Goal: Task Accomplishment & Management: Complete application form

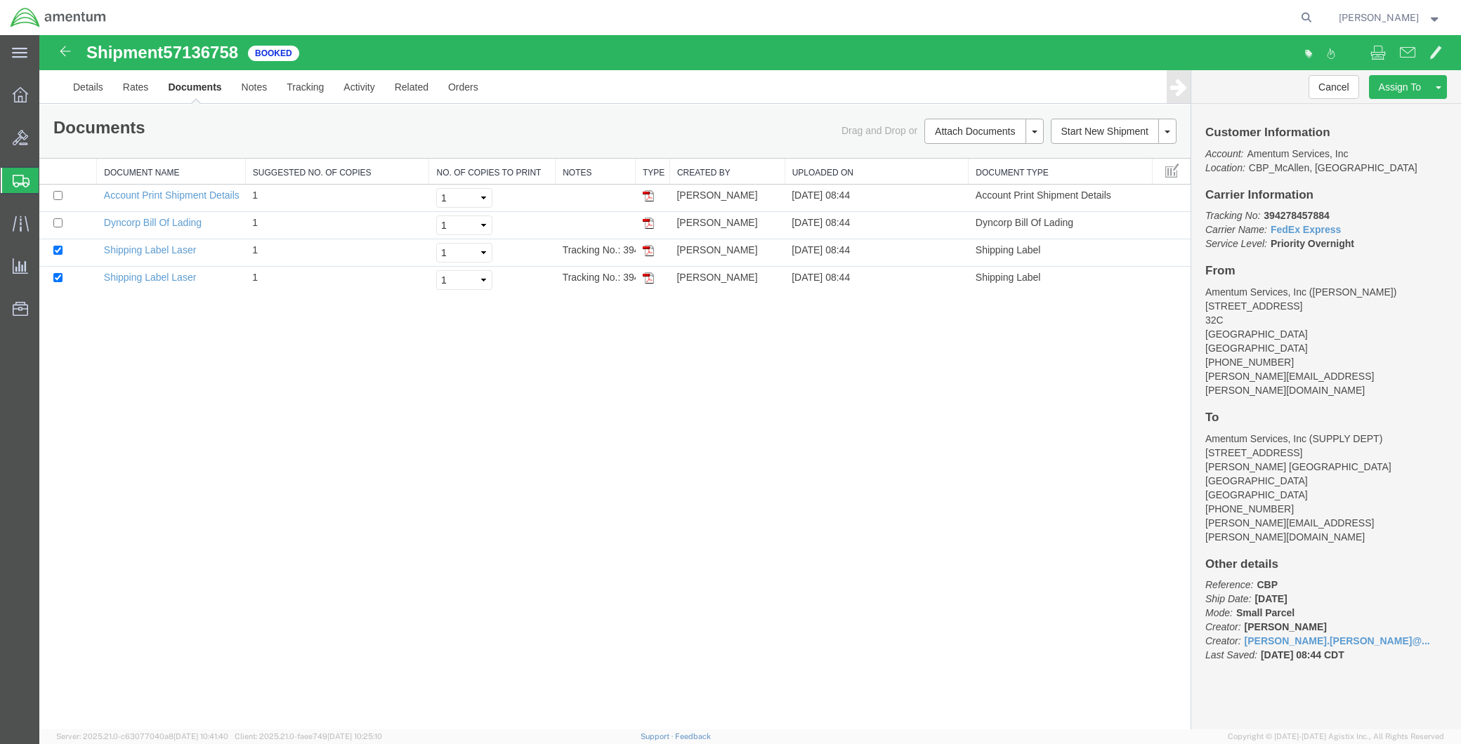
click at [0, 0] on span "Create Shipment" at bounding box center [0, 0] width 0 height 0
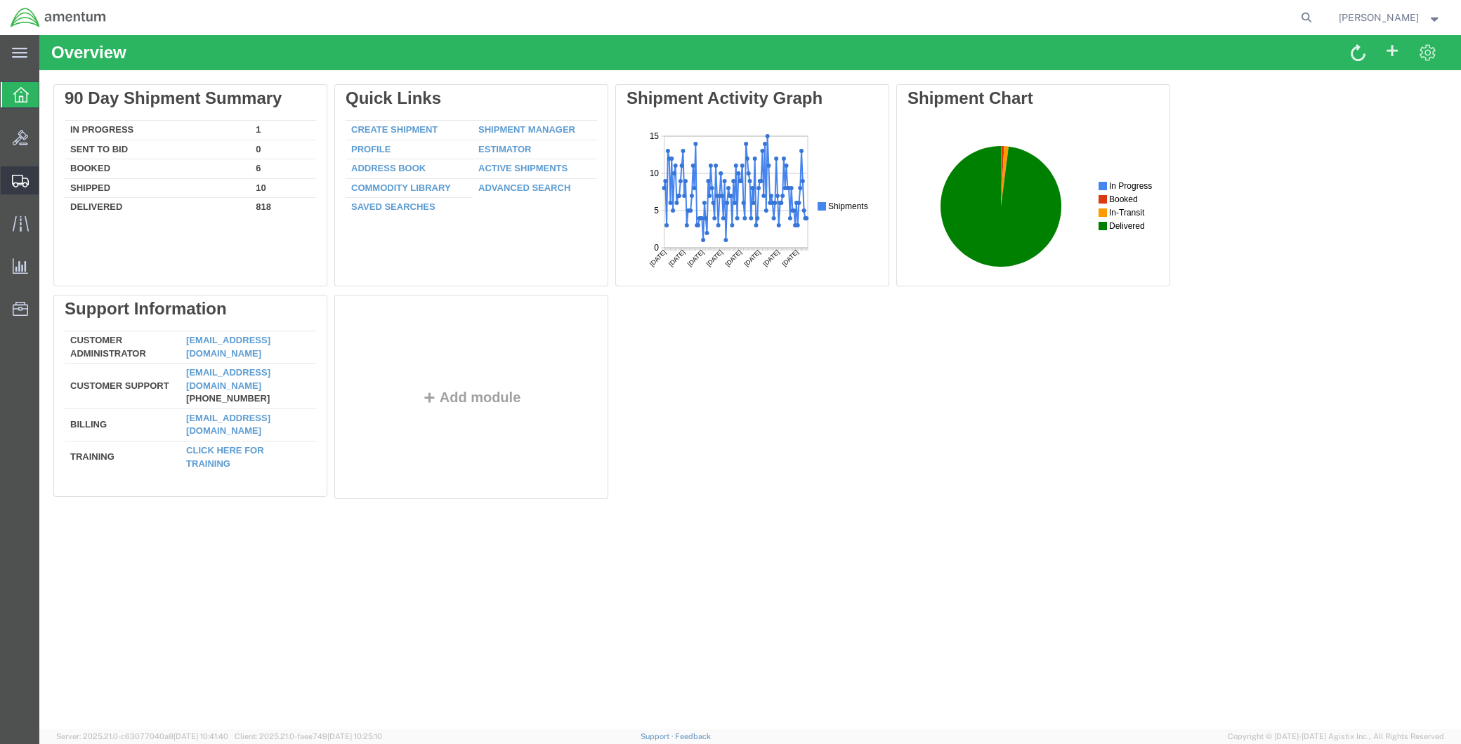
click at [0, 0] on span "Create Shipment" at bounding box center [0, 0] width 0 height 0
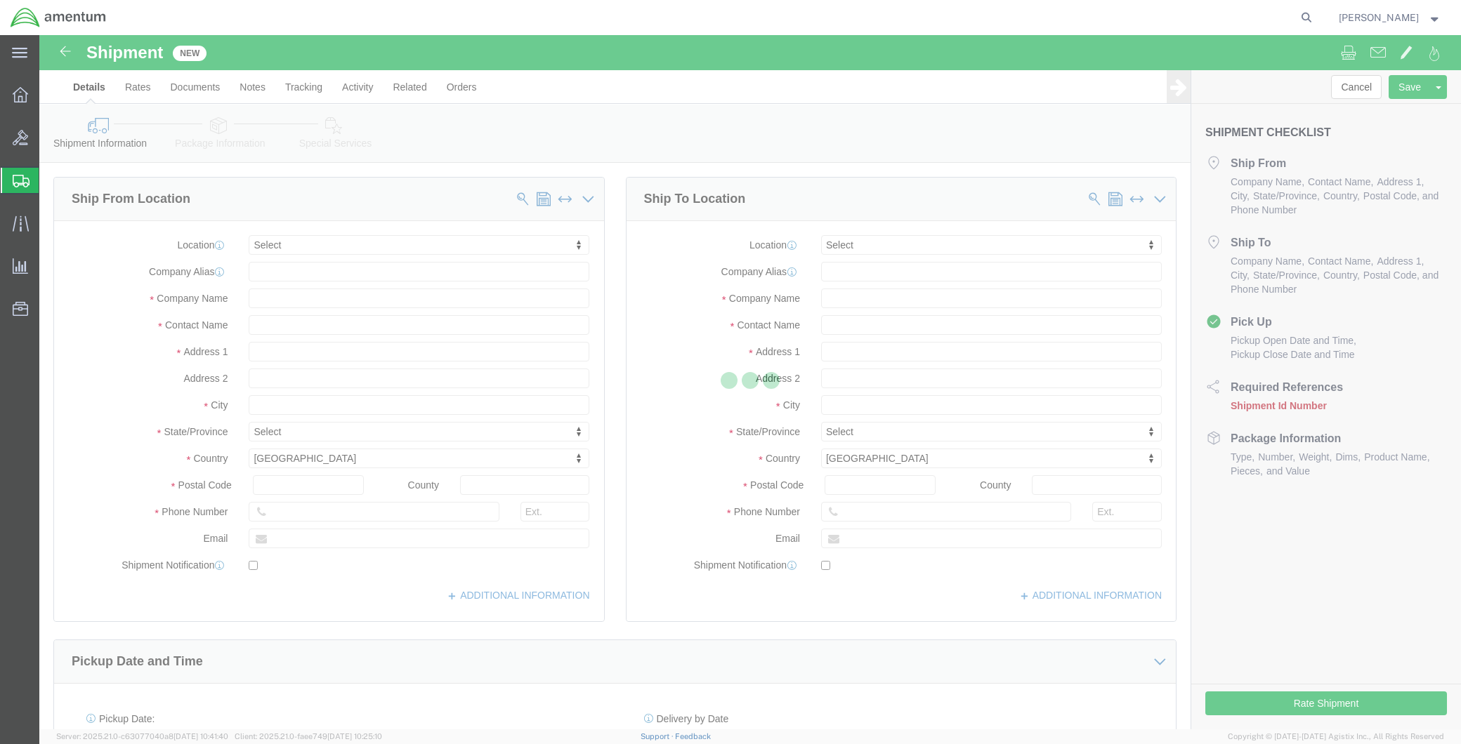
click at [427, 249] on div at bounding box center [749, 382] width 1421 height 695
select select
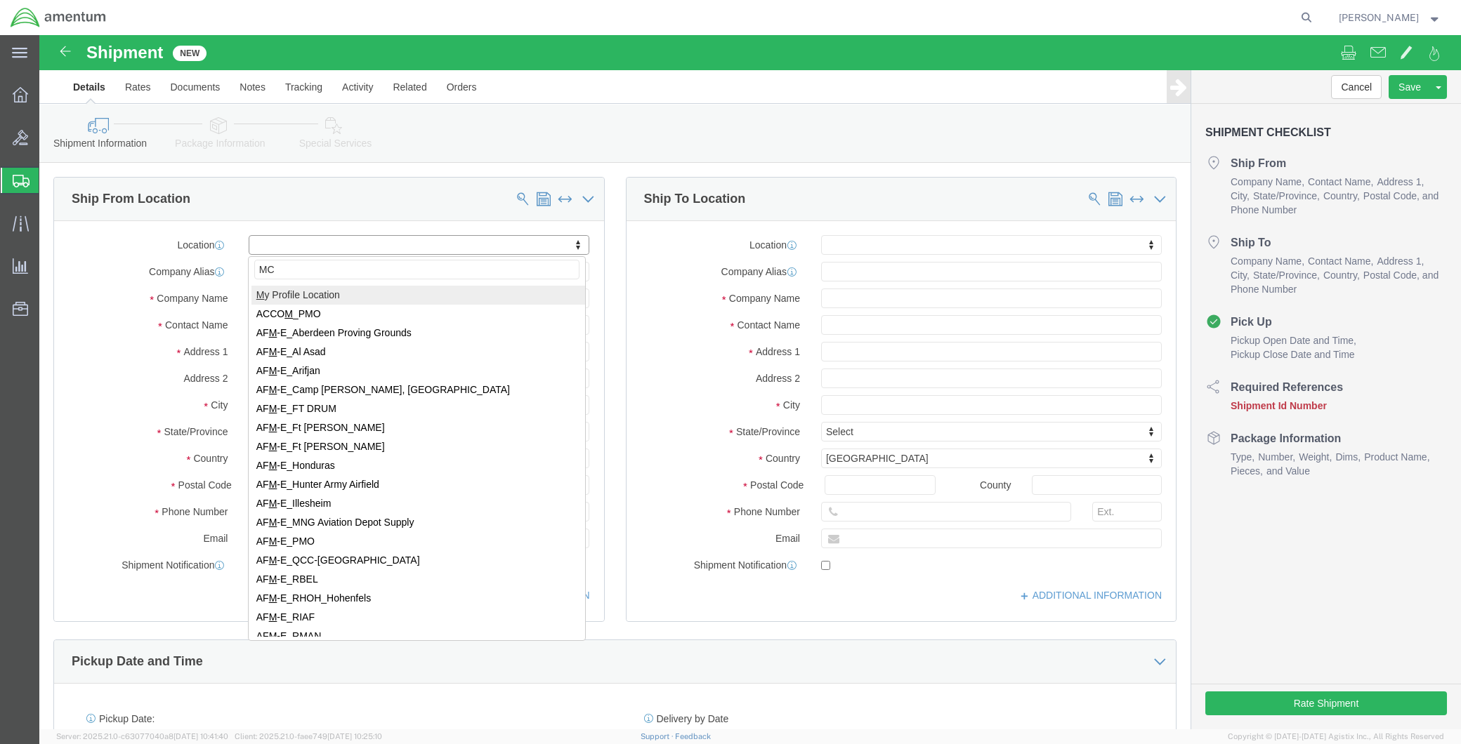
type input "MCA"
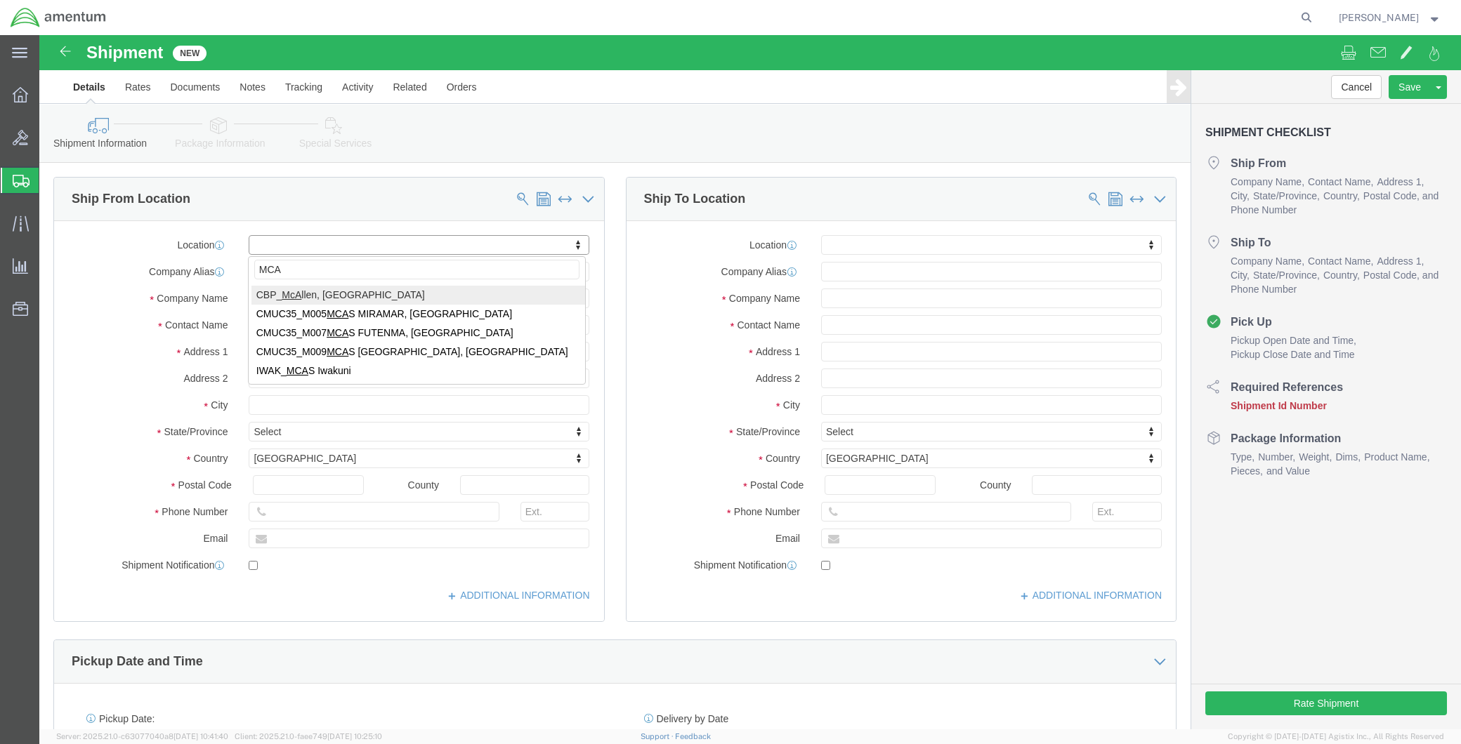
select select "49941"
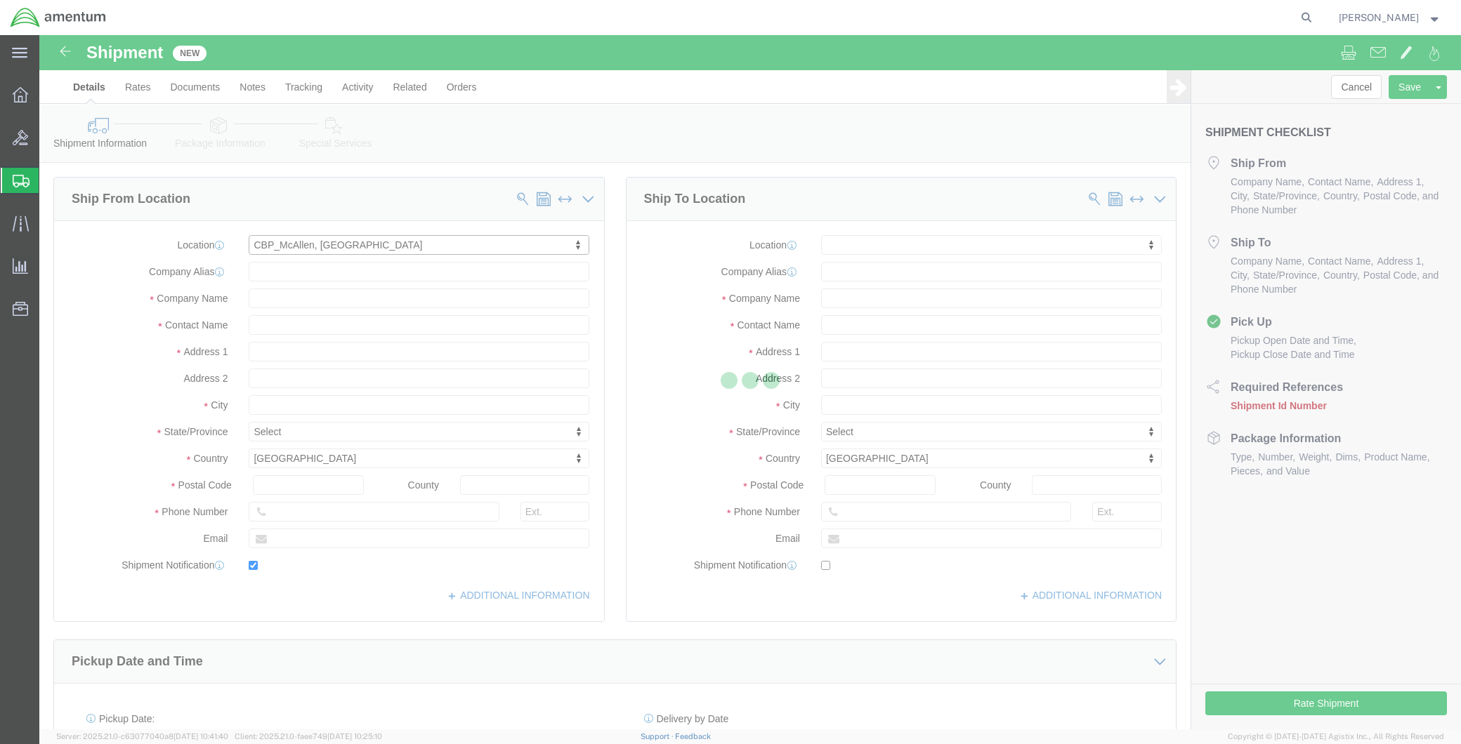
type input "[STREET_ADDRESS]"
type input "32C"
type input "78503"
type input "[PHONE_NUMBER]"
type input "[PERSON_NAME][EMAIL_ADDRESS][PERSON_NAME][DOMAIN_NAME]"
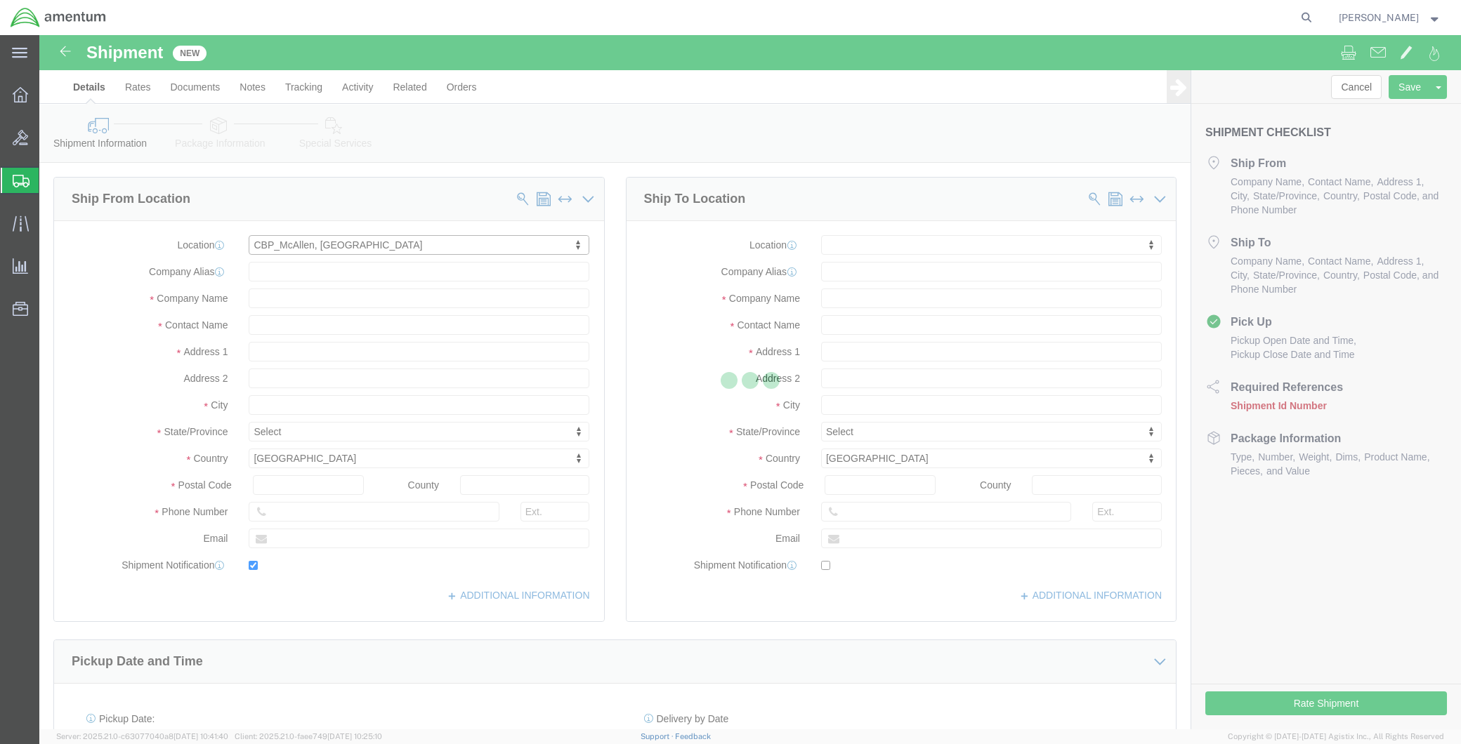
checkbox input "true"
type input "Amentum Services, Inc"
type input "[PERSON_NAME]"
type input "McAllen"
select select "[GEOGRAPHIC_DATA]"
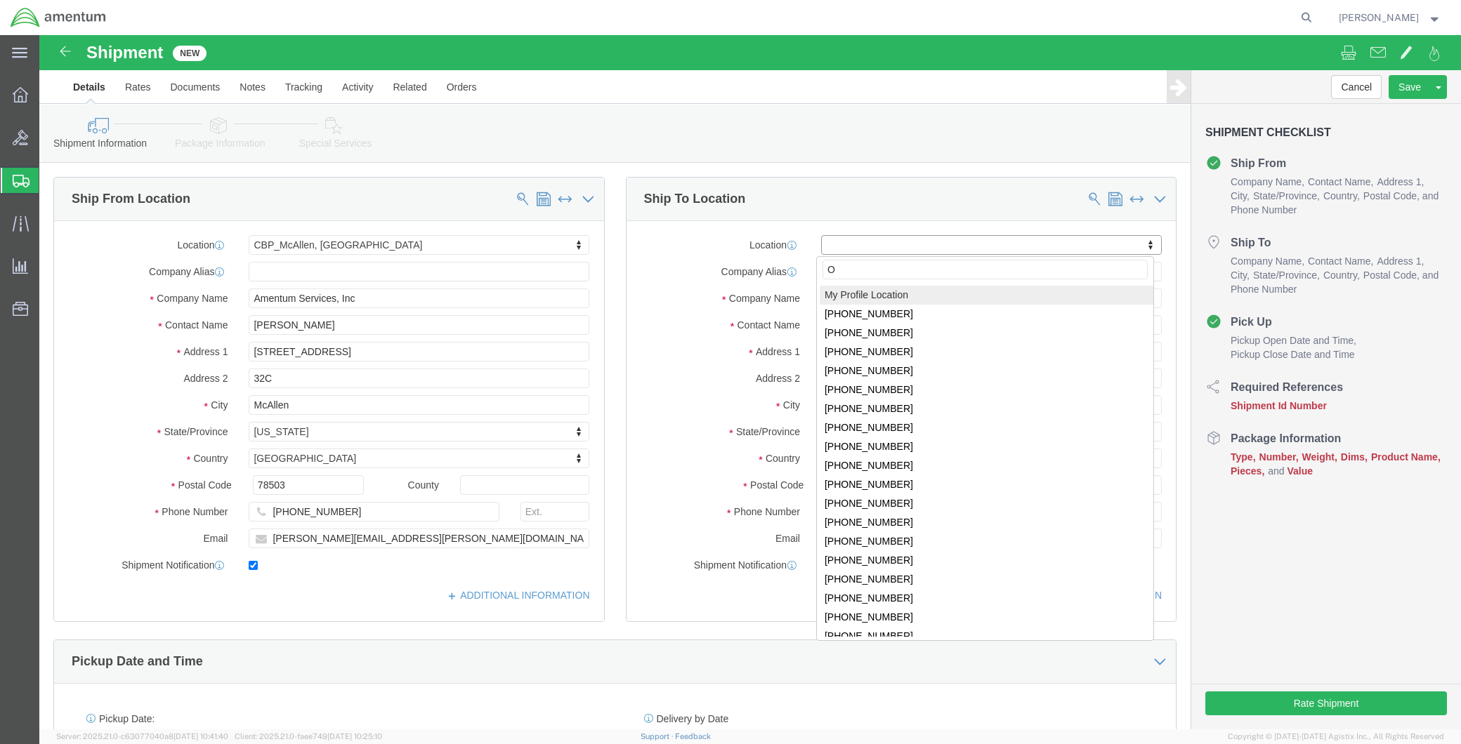
type input "OK"
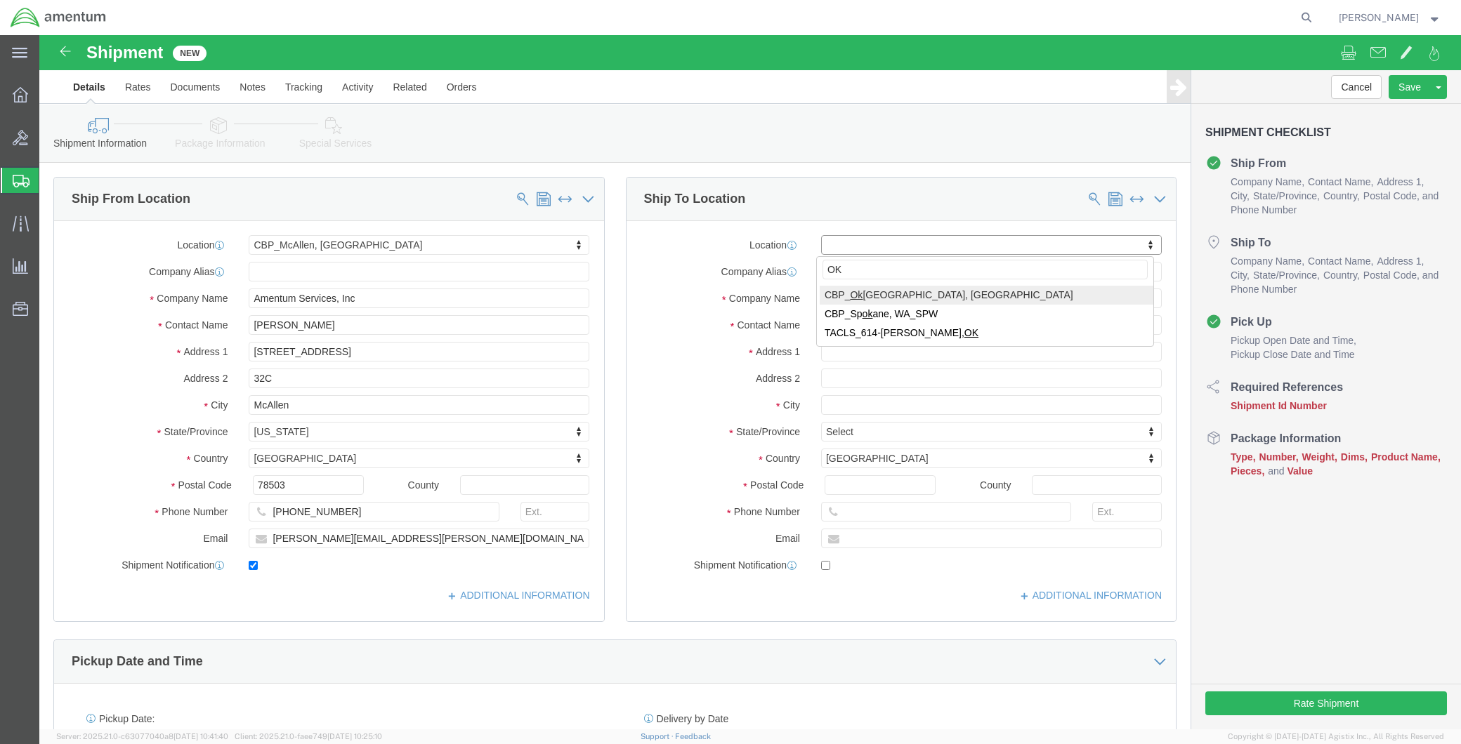
select select "49916"
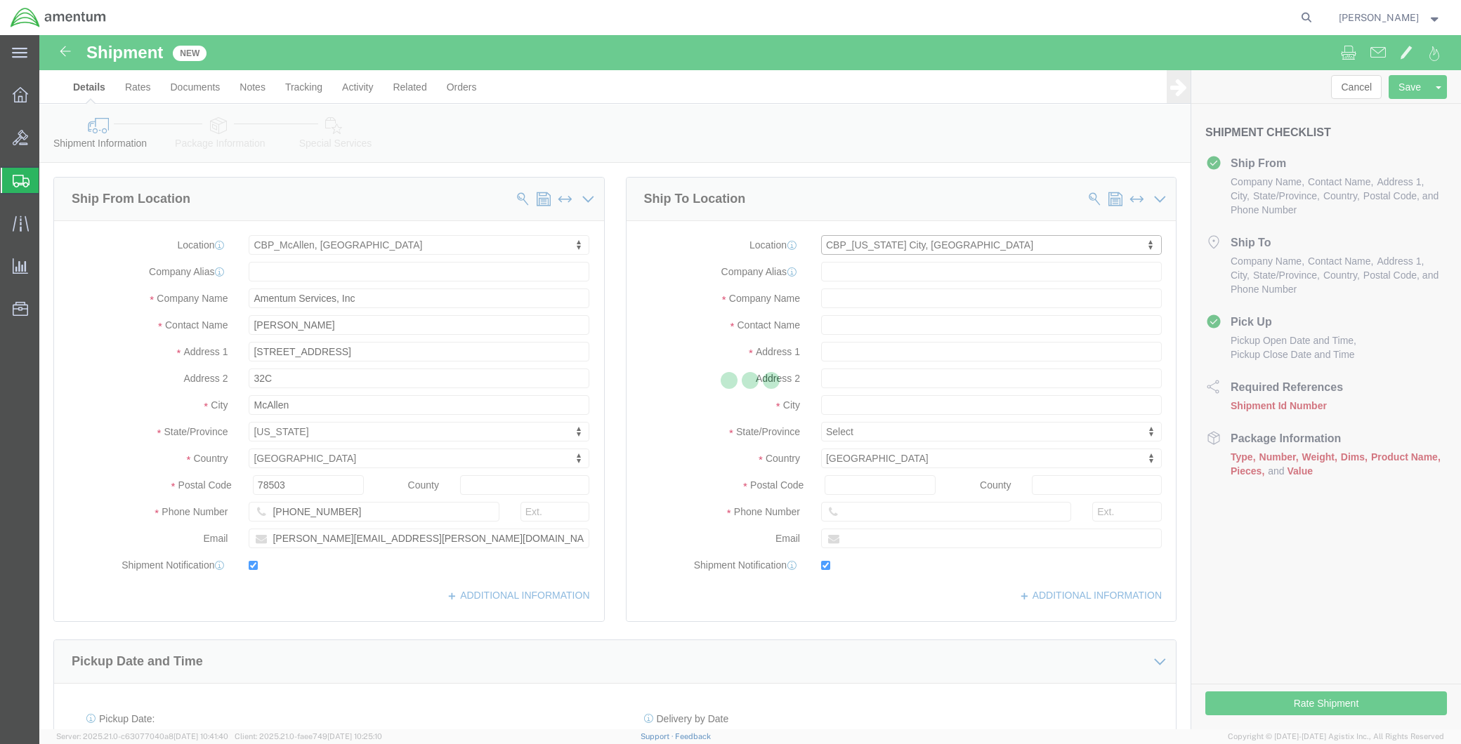
type input "5600 Air Cargo Rd"
type input "73159-1109"
type input "[PHONE_NUMBER]"
type input "[PERSON_NAME][EMAIL_ADDRESS][PERSON_NAME][DOMAIN_NAME]"
checkbox input "true"
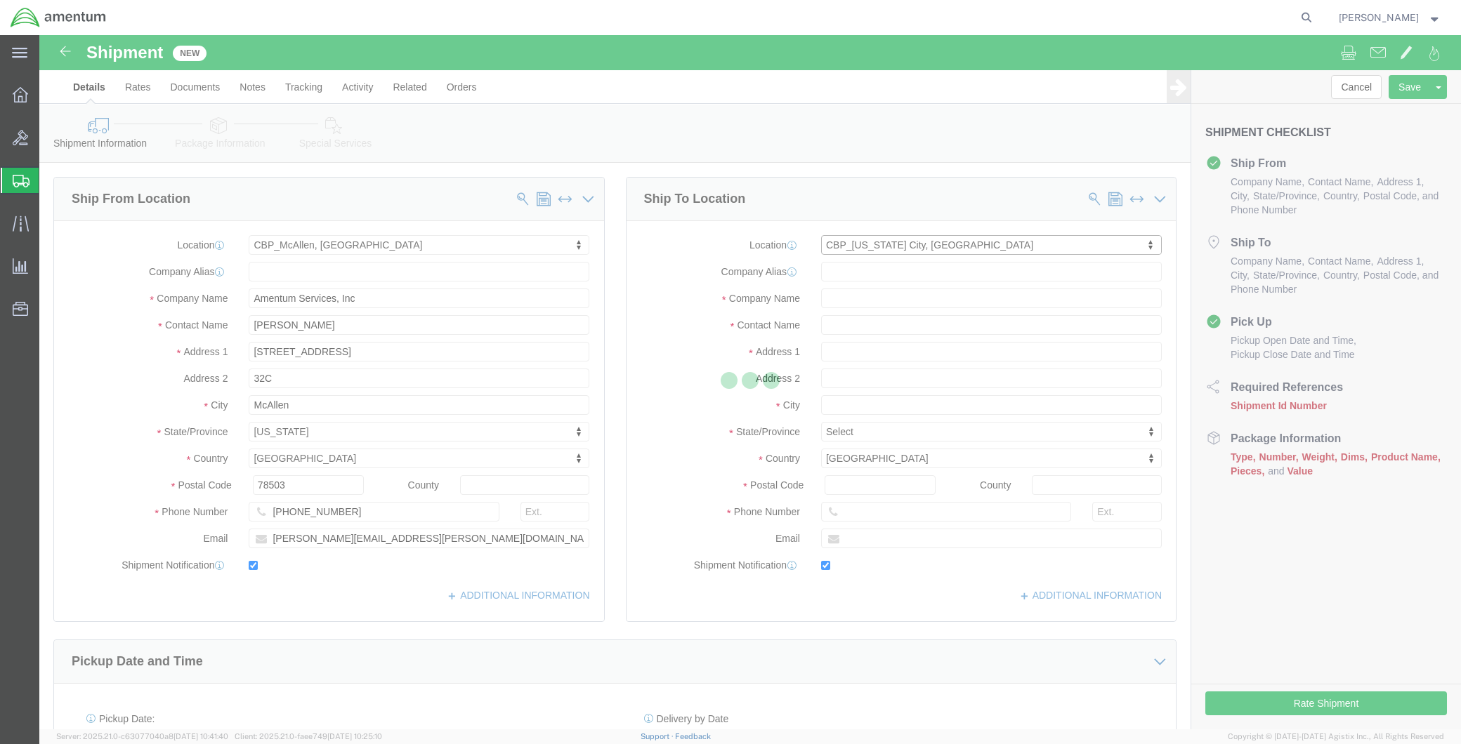
type input "Amentum Services, Inc"
type input "[PERSON_NAME]"
type input "[US_STATE][GEOGRAPHIC_DATA]"
select select "OK"
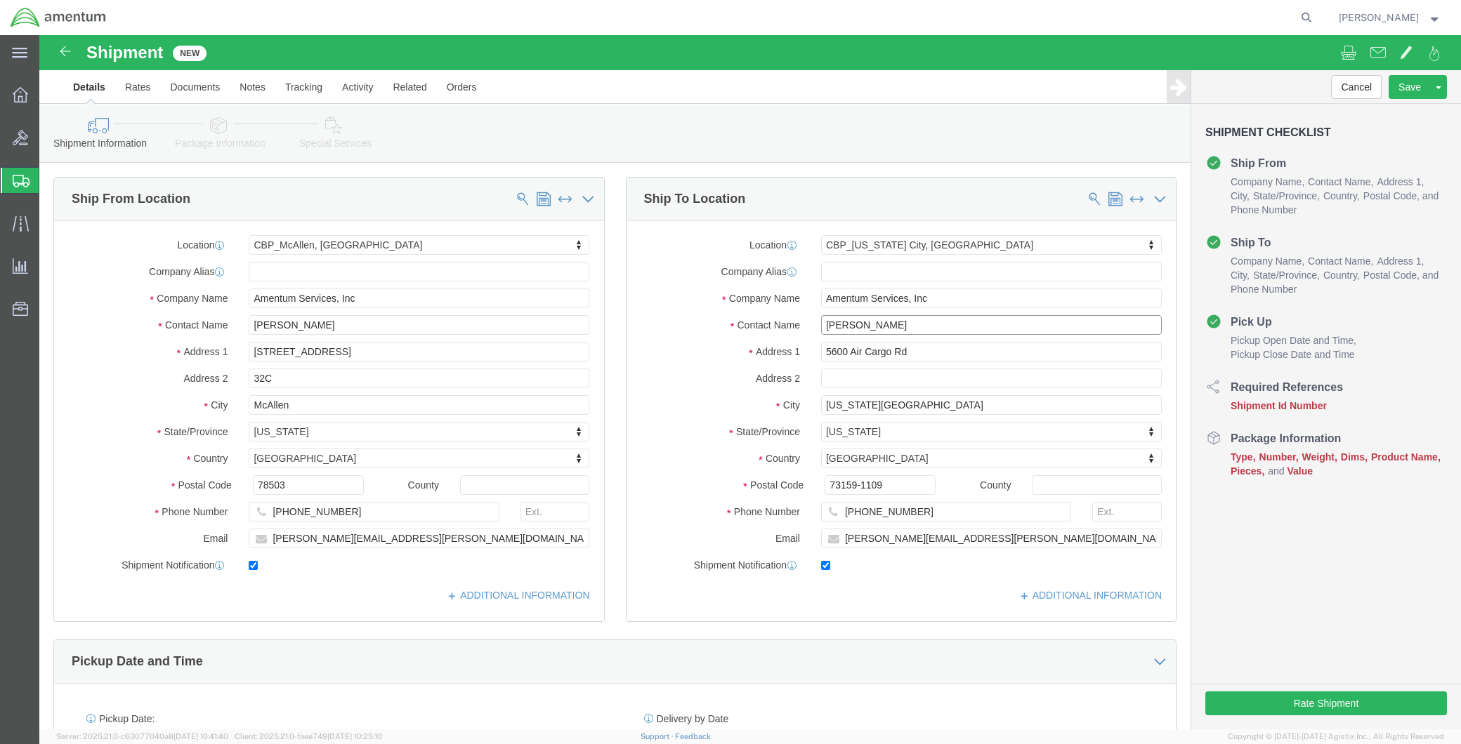
drag, startPoint x: 888, startPoint y: 297, endPoint x: 745, endPoint y: 296, distance: 143.3
click div "Contact Name [PERSON_NAME]"
type input "Q"
type input "q"
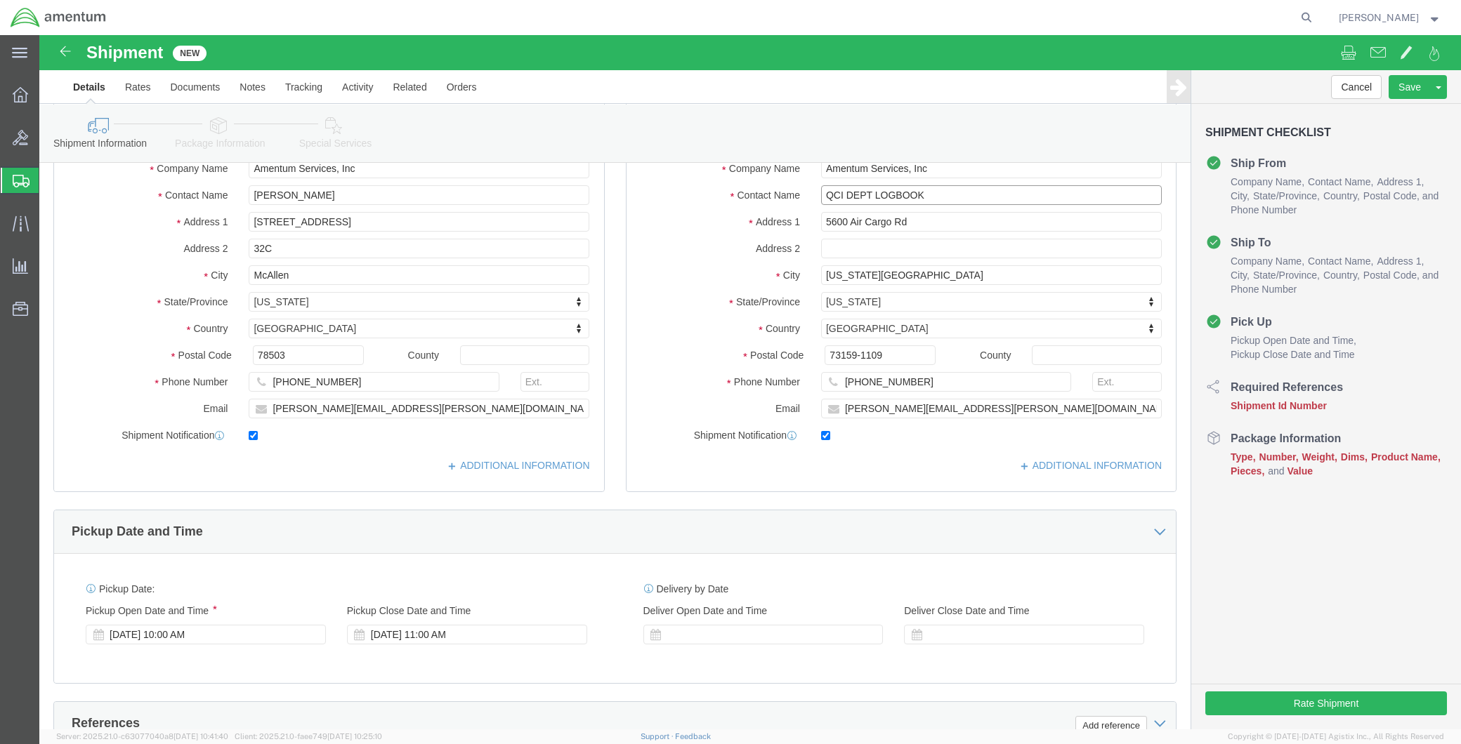
scroll to position [312, 0]
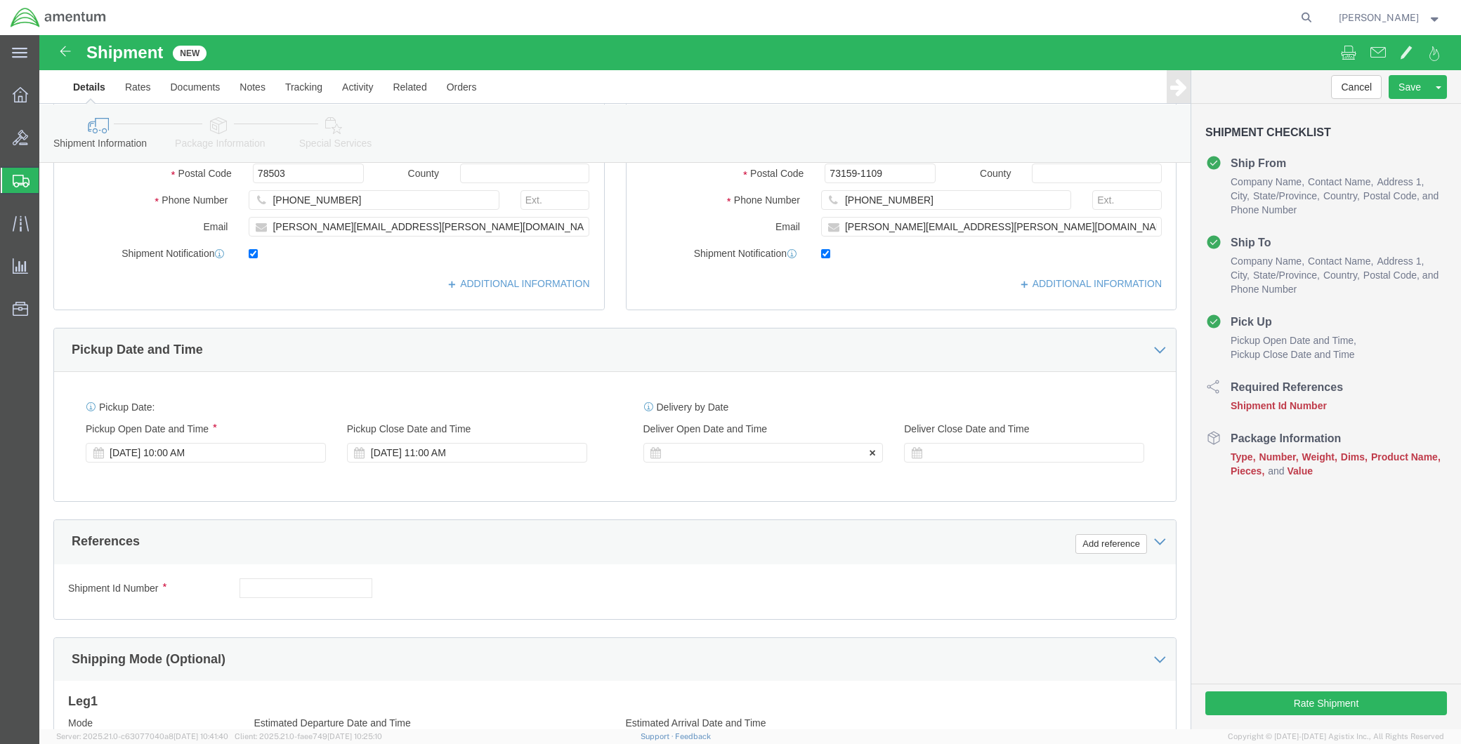
type input "QCI DEPT LOGBOOK"
click div
click input "12:00 PM"
click input "8:00 PM"
type input "8:00 AM"
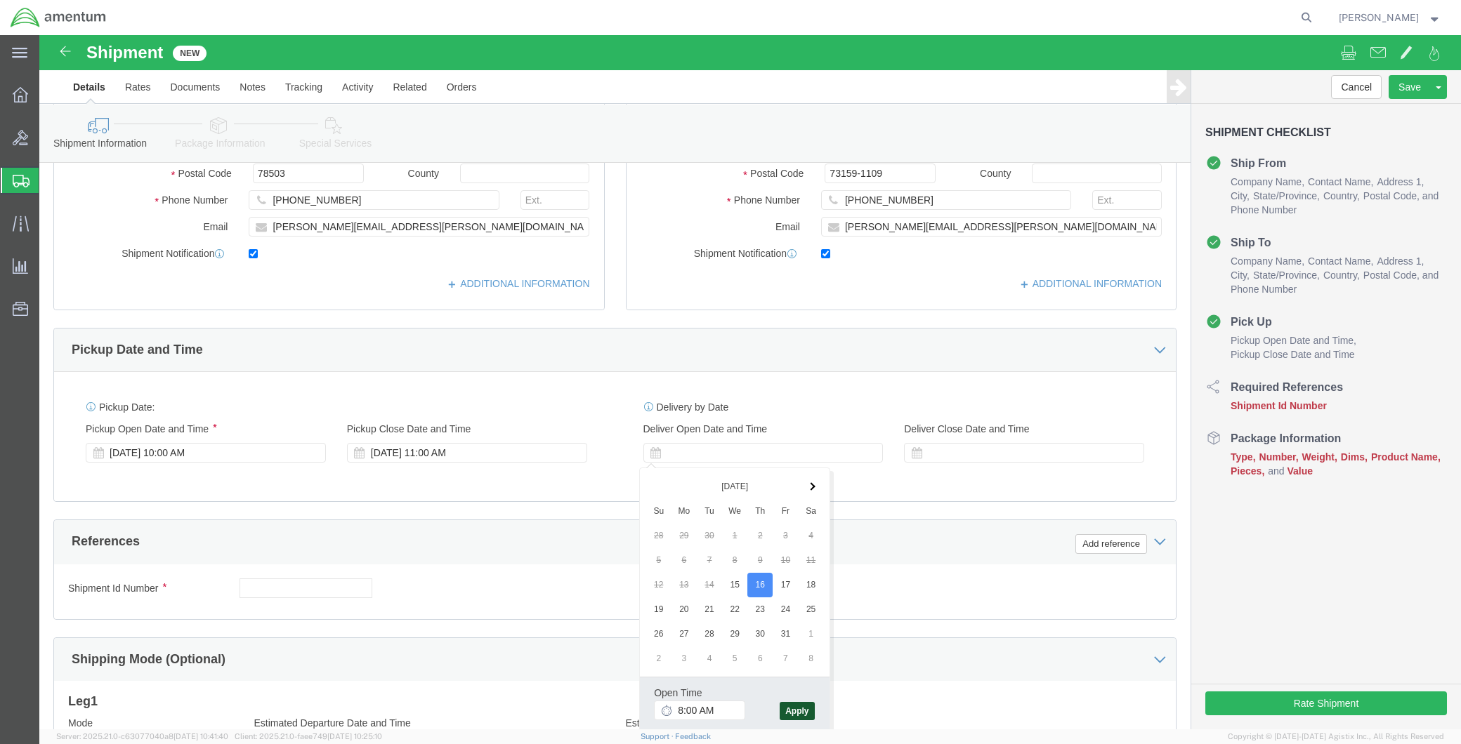
click button "Apply"
click div
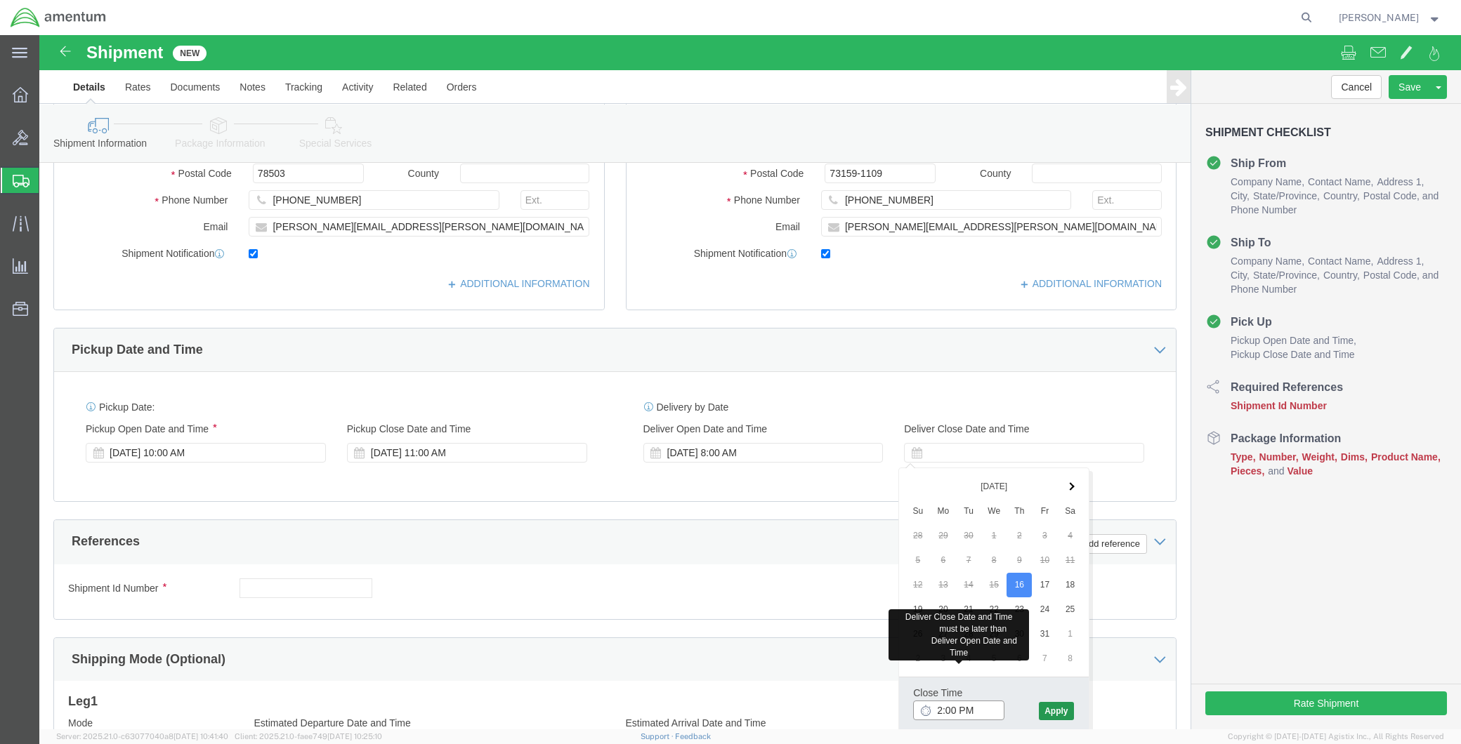
type input "2:00 PM"
click button "Apply"
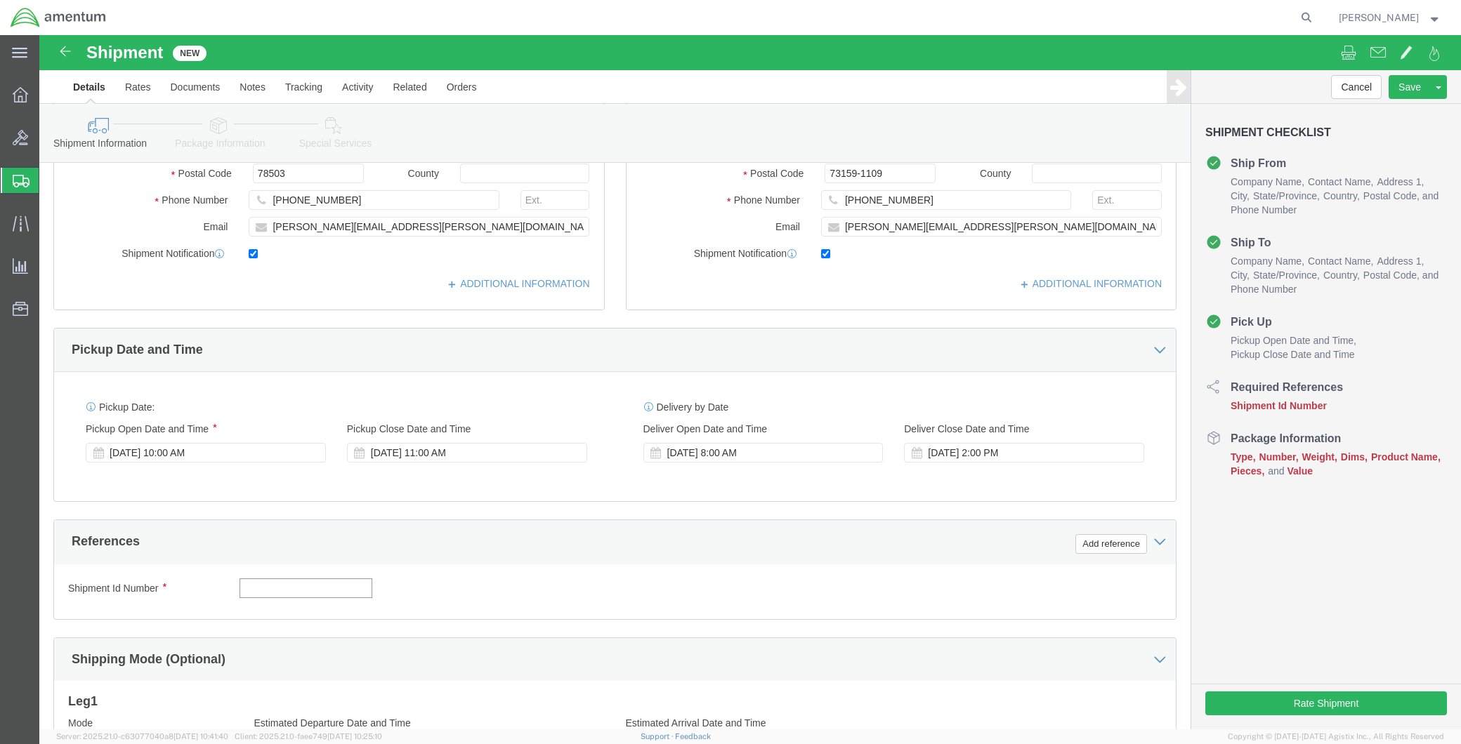
click input "text"
type input "CBP"
drag, startPoint x: 1067, startPoint y: 511, endPoint x: 1055, endPoint y: 511, distance: 12.0
click button "Add reference"
click select "Select Account Type Activity ID Airline Appointment Number ASN Batch Request # …"
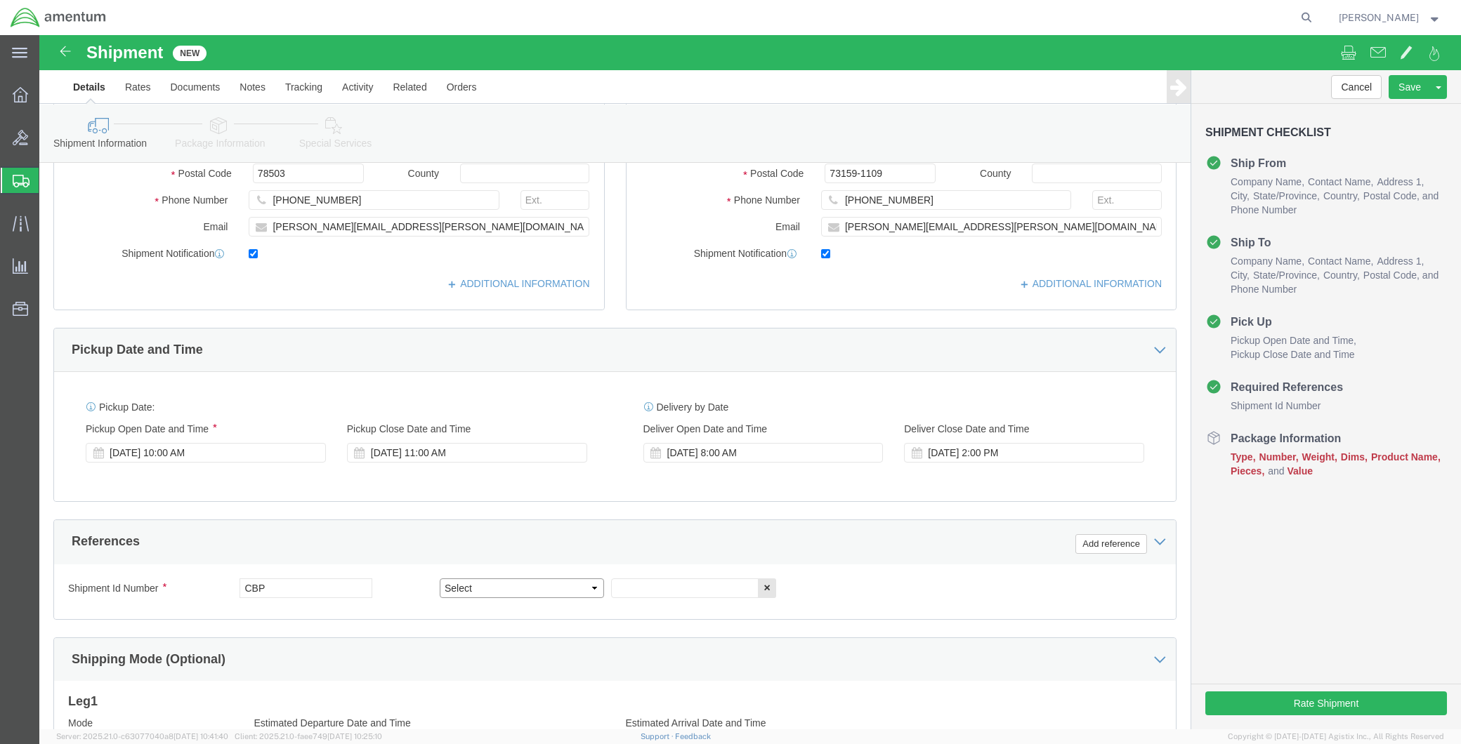
select select "DEPT"
click select "Select Account Type Activity ID Airline Appointment Number ASN Batch Request # …"
click input "text"
type input "QCI DEPT"
click button "Add reference"
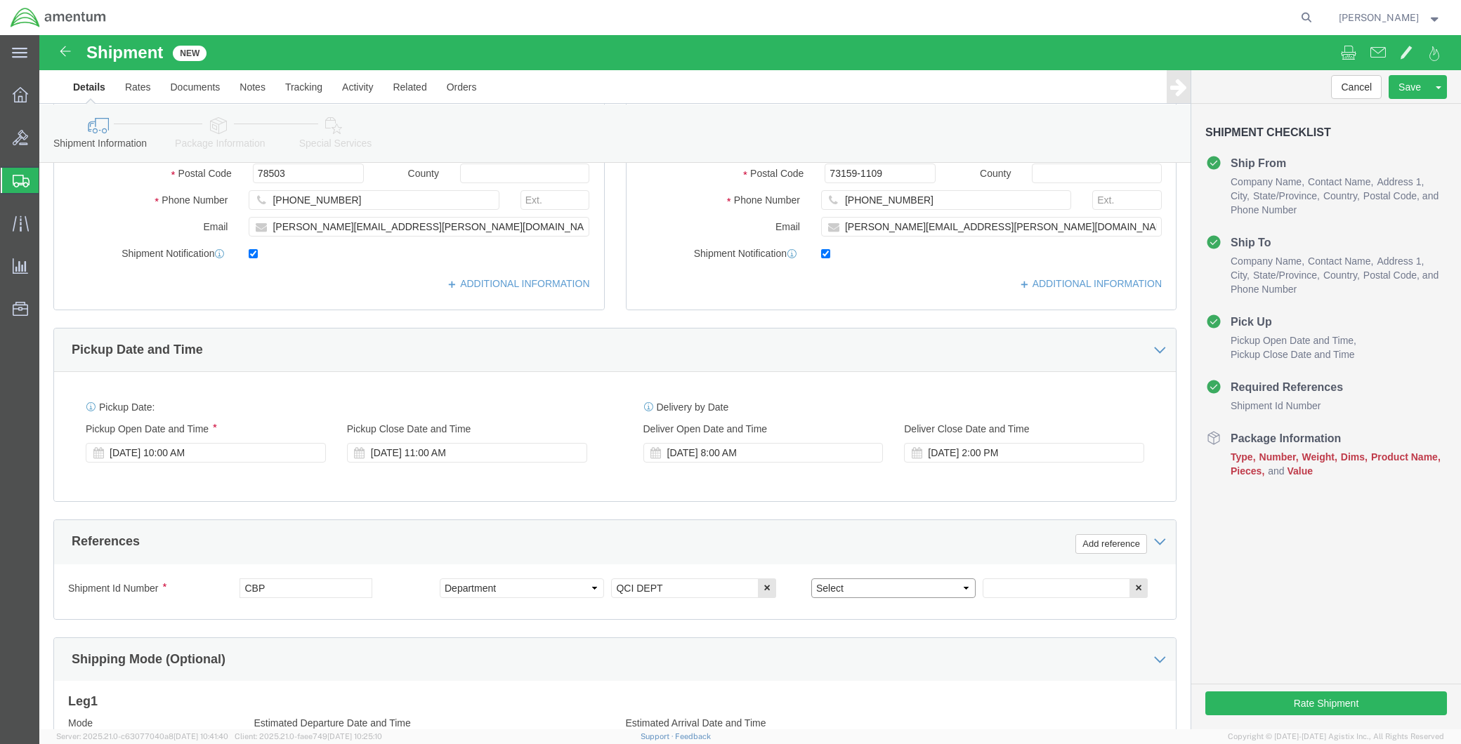
click select "Select Account Type Activity ID Airline Appointment Number ASN Batch Request # …"
select select "CUSTREF"
click select "Select Account Type Activity ID Airline Appointment Number ASN Batch Request # …"
click input "text"
drag, startPoint x: 618, startPoint y: 555, endPoint x: 949, endPoint y: 591, distance: 332.8
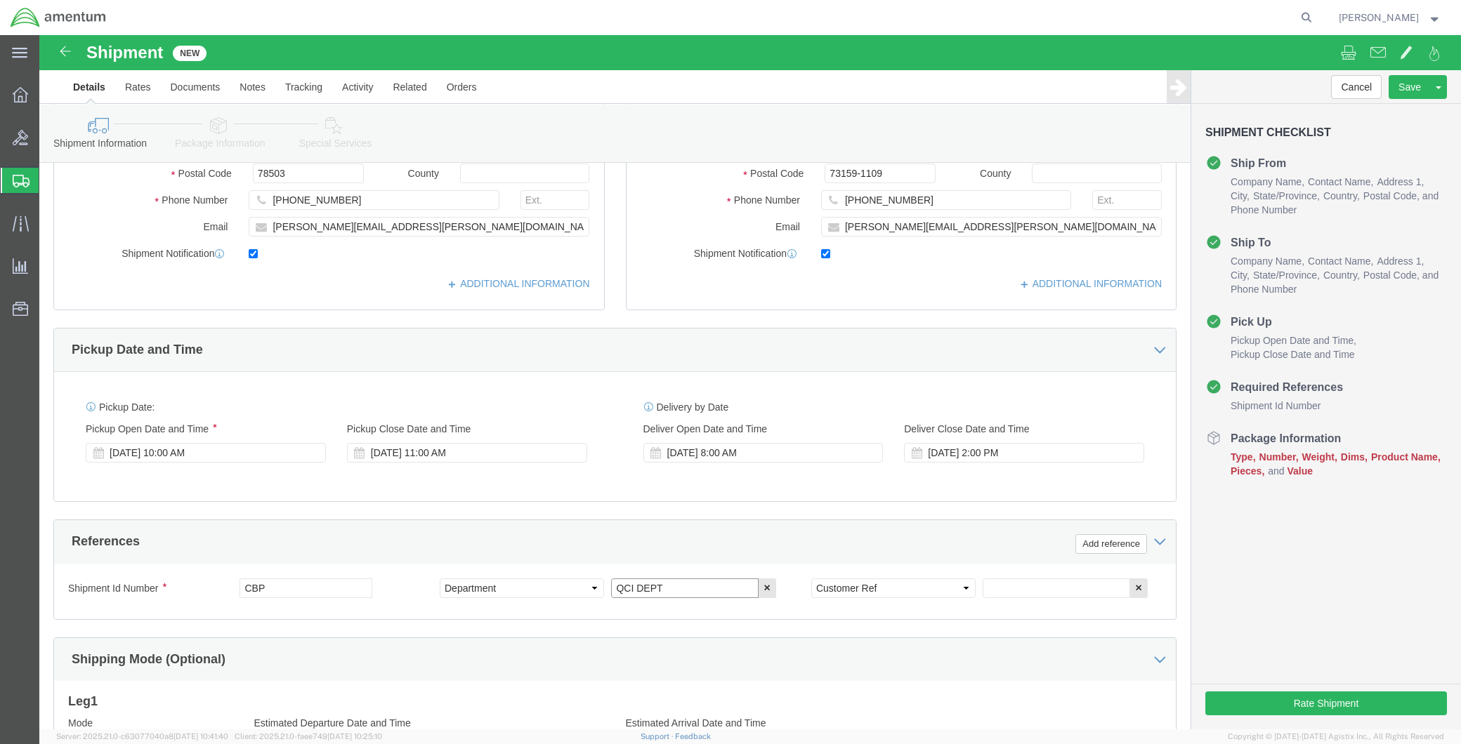
click div "Select Account Type Activity ID Airline Appointment Number ASN Batch Request # …"
click input "text"
type input "LOG BOOKS"
click button "Add reference"
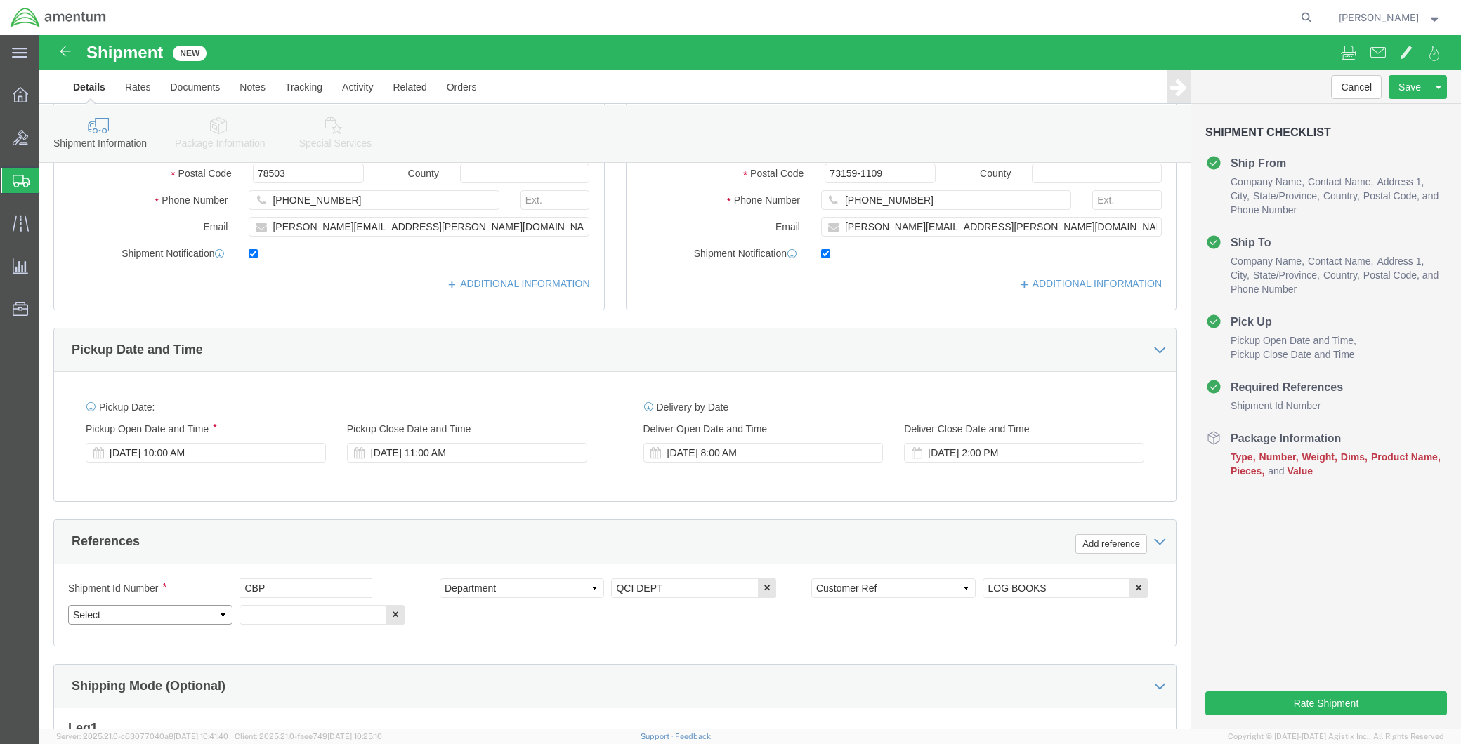
drag, startPoint x: 131, startPoint y: 581, endPoint x: 131, endPoint y: 572, distance: 8.5
click select "Select Account Type Activity ID Airline Appointment Number ASN Batch Request # …"
select select "PROJNUM"
click select "Select Account Type Activity ID Airline Appointment Number ASN Batch Request # …"
drag, startPoint x: 961, startPoint y: 650, endPoint x: 591, endPoint y: 614, distance: 371.1
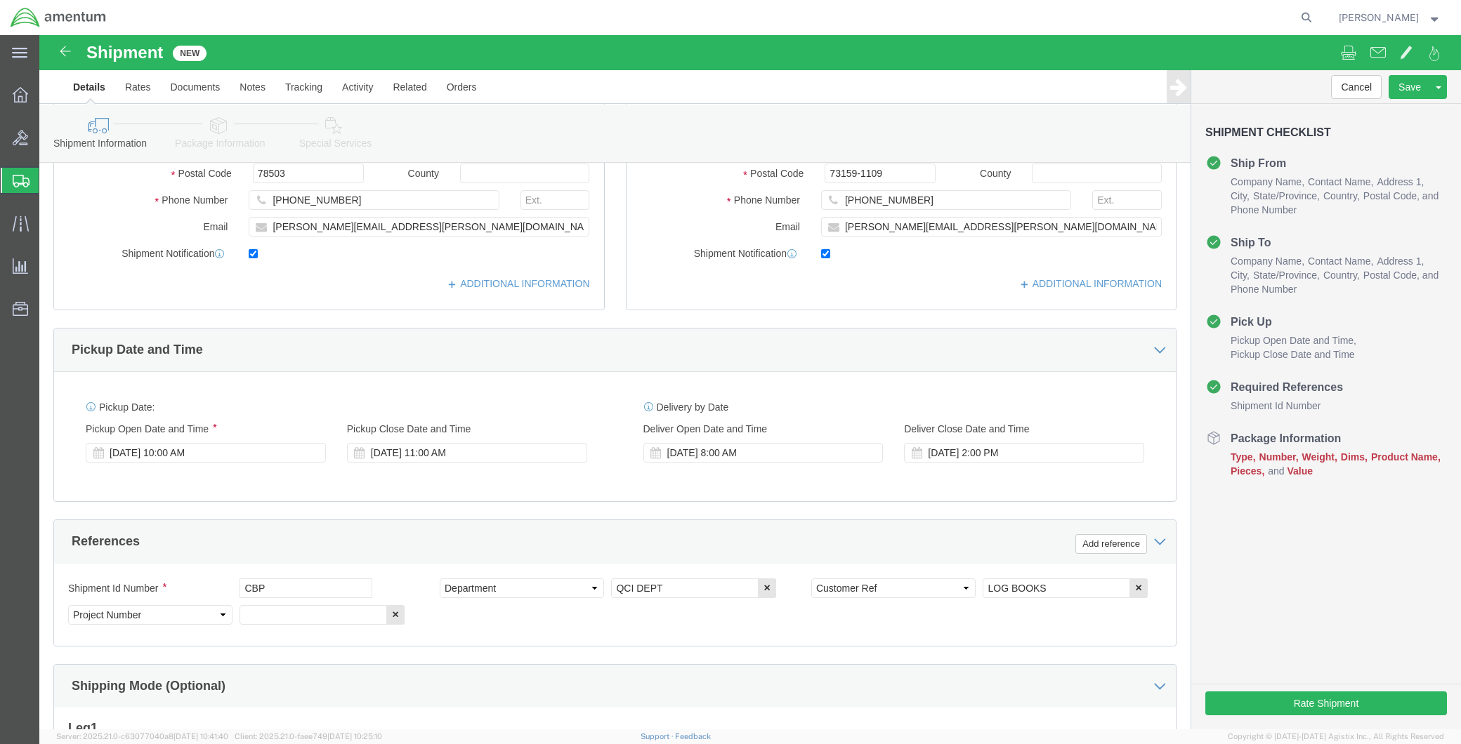
click div "Shipping Mode (Optional)"
click div "Select Account Type Activity ID Airline Appointment Number ASN Batch Request # …"
click input "text"
paste input "6118.04.03.2219.MCA.0000"
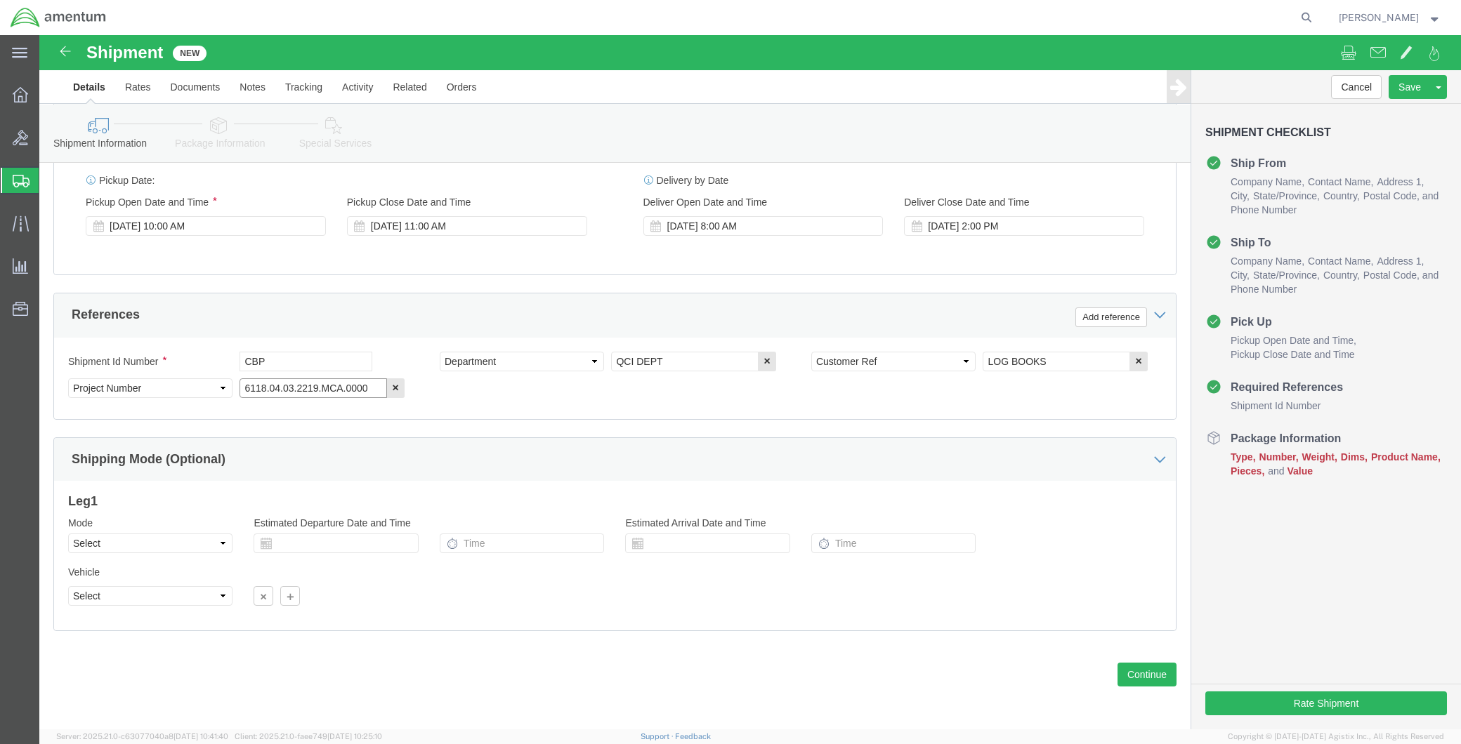
scroll to position [544, 0]
type input "6118.04.03.2219.MCA.0000"
click button "Continue"
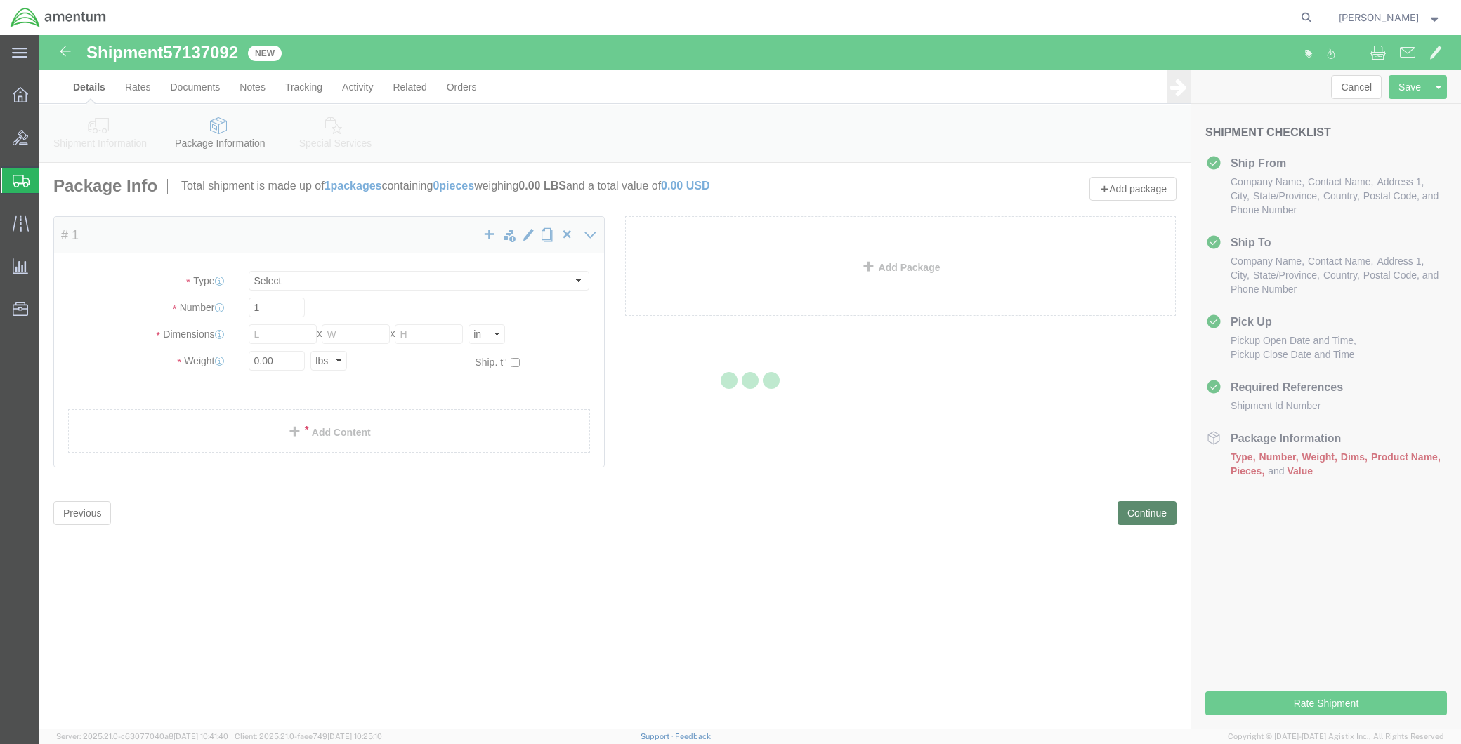
select select "CBOX"
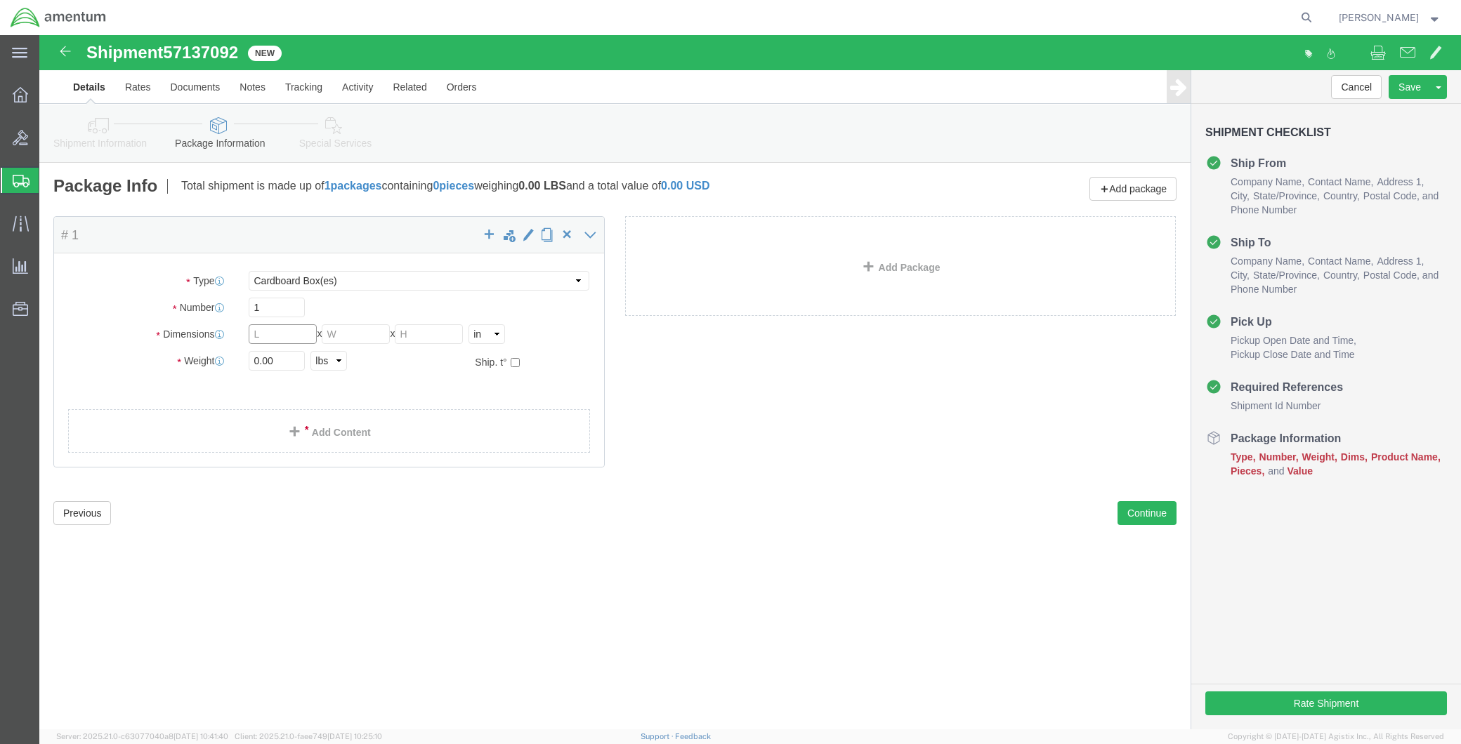
click input "text"
type input "15"
type input "10"
type input "18"
type input "22.2"
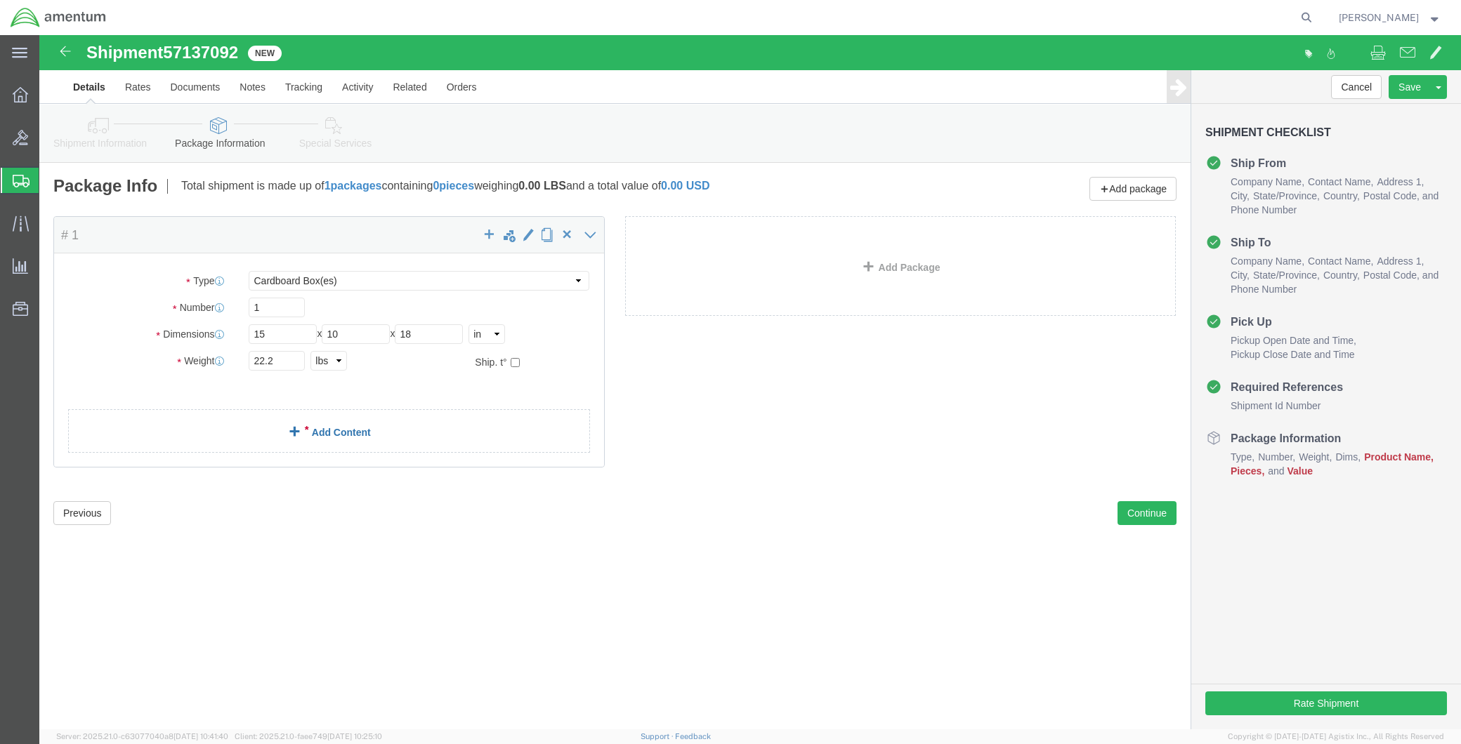
click link "Add Content"
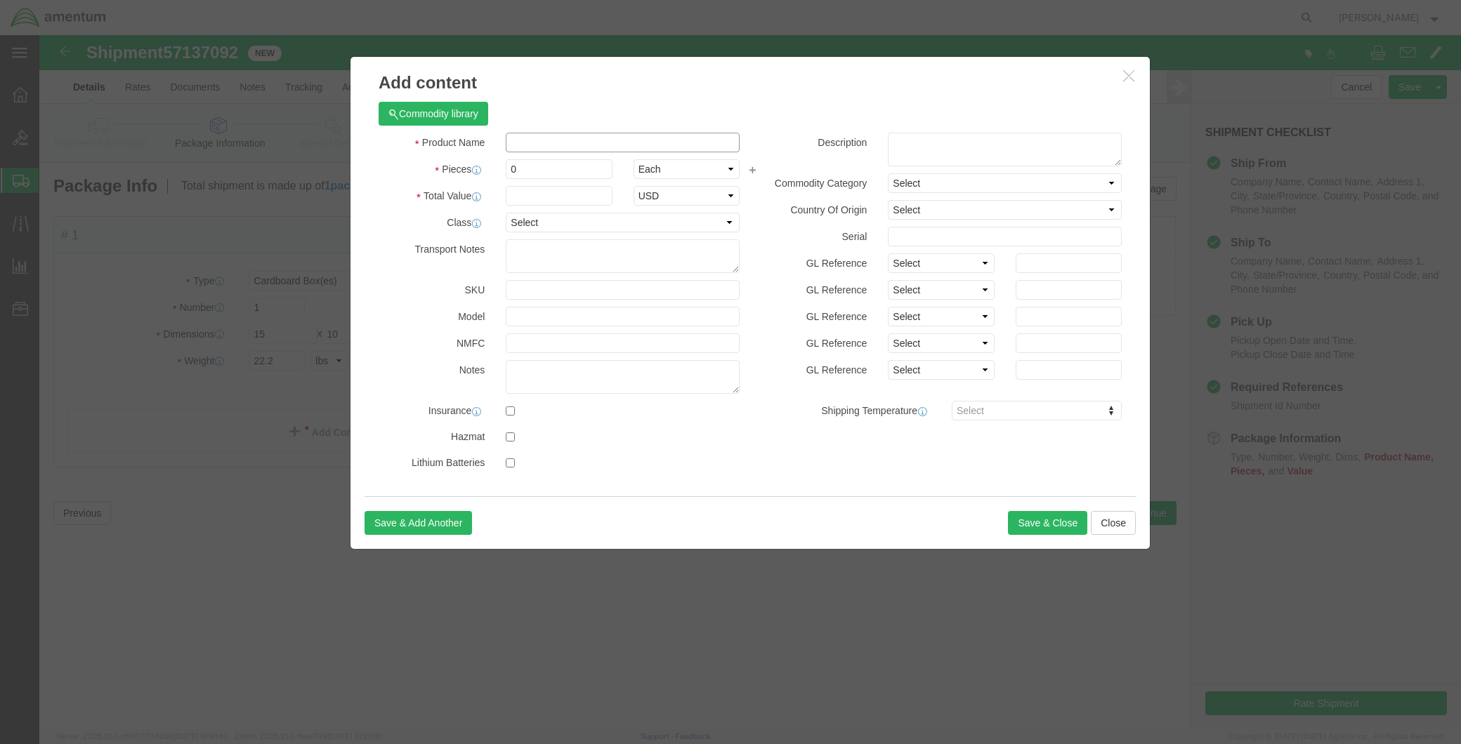
click input "text"
drag, startPoint x: 590, startPoint y: 110, endPoint x: 531, endPoint y: 110, distance: 59.0
click input "LOG BOOKS 752AM"
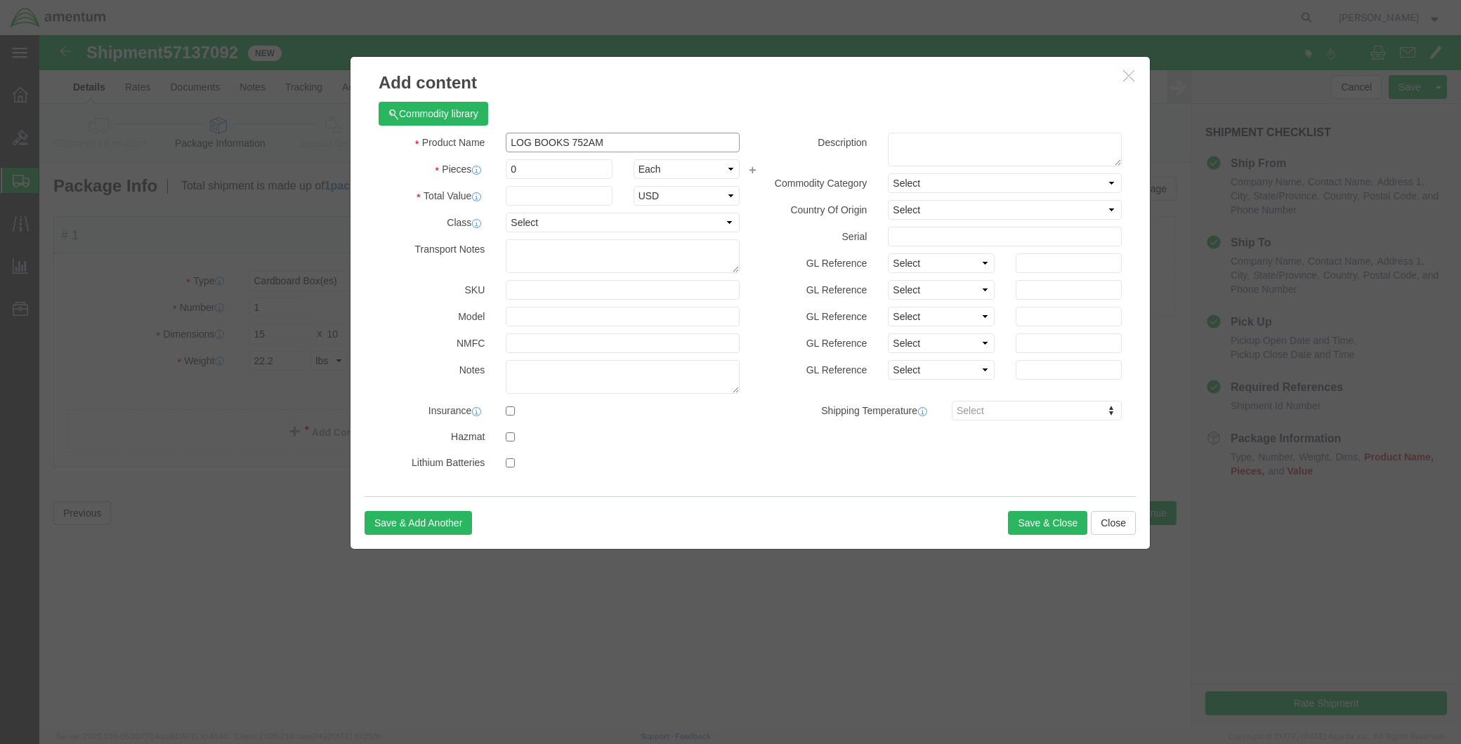
click input "LOG BOOKS 752AM"
drag, startPoint x: 583, startPoint y: 105, endPoint x: 553, endPoint y: 109, distance: 30.4
click input "LOG BOOKS 752AM"
drag, startPoint x: 588, startPoint y: 110, endPoint x: 782, endPoint y: 117, distance: 194.7
click input "LOG BOOKS 853BP"
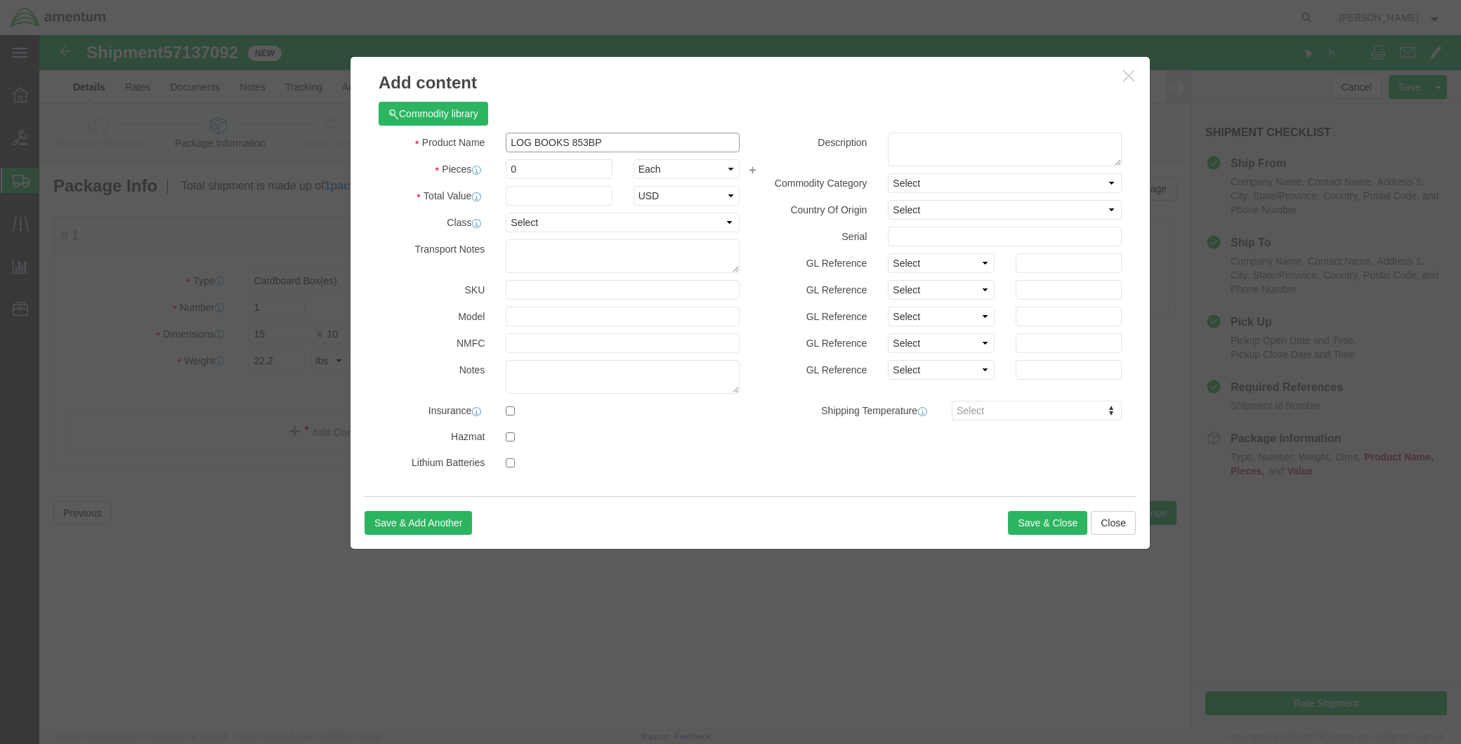
type input "LOG BOOKS 853BP"
click textarea
paste textarea "LOG BOOKS 853BP"
type textarea "LOG BOOKS 853BP"
drag, startPoint x: 479, startPoint y: 134, endPoint x: 426, endPoint y: 145, distance: 54.5
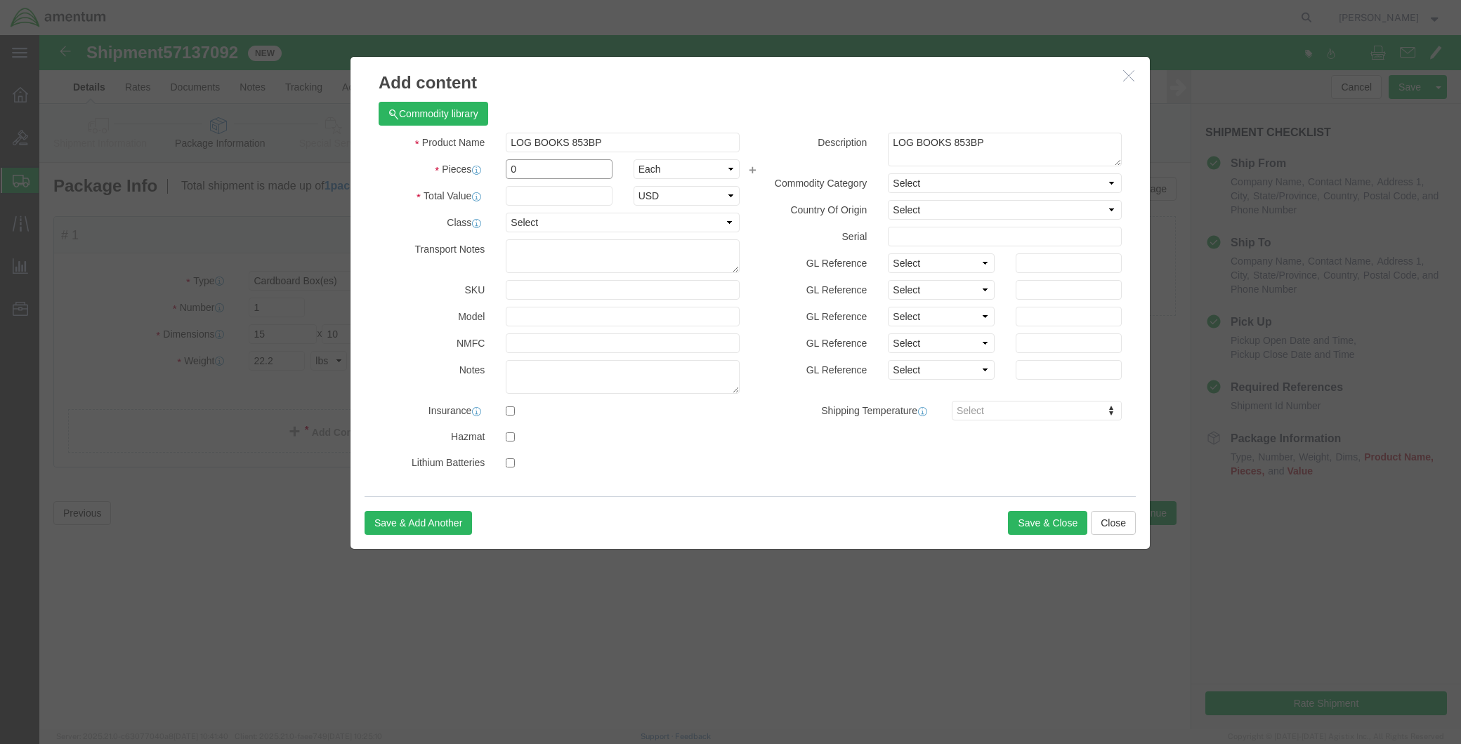
click div "Product Name LOG BOOKS 853BP LOG Pieces 0 Select Bag Barrels 100Board Feet Bott…"
type input "1"
click input "text"
type input "150.00"
click button "Save & Close"
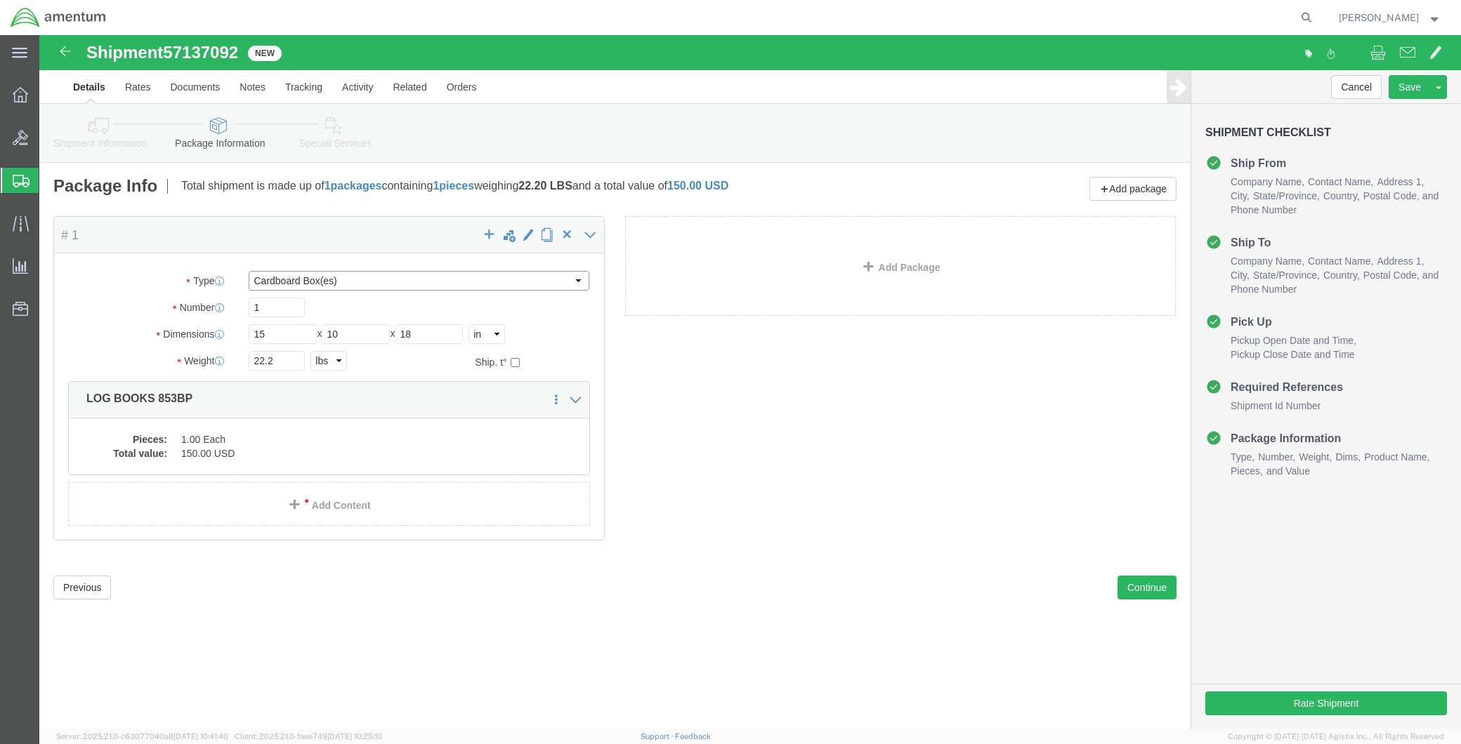
click select "Select BCK Boxes Bale(s) Basket(s) Bolt(s) Bottle(s) Buckets Bulk Bundle(s) Can…"
select select "CRTN"
click select "Select BCK Boxes Bale(s) Basket(s) Bolt(s) Bottle(s) Buckets Bulk Bundle(s) Can…"
drag, startPoint x: 1122, startPoint y: 551, endPoint x: 1112, endPoint y: 553, distance: 10.1
click button "Continue"
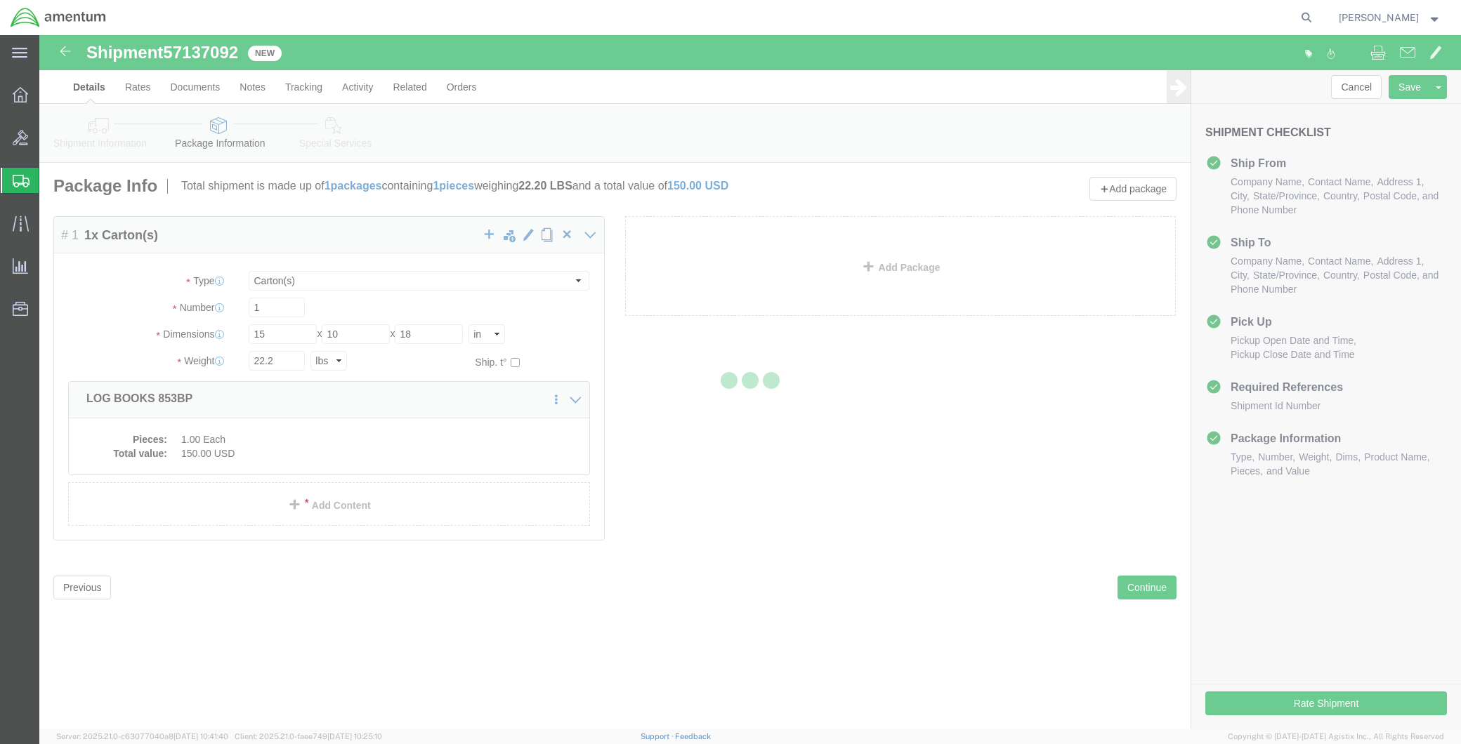
select select
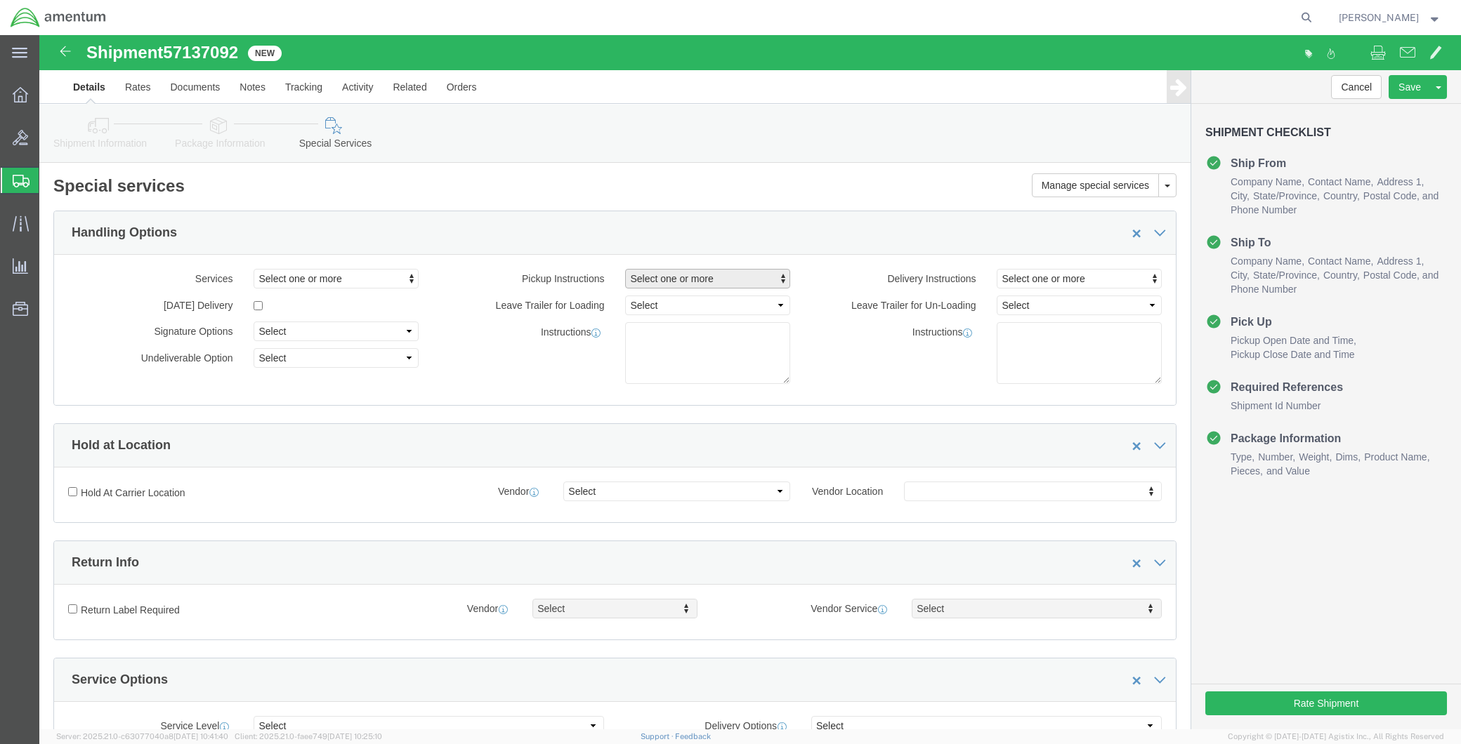
click span "Select one or more"
click link "Site Support"
select select "PICKUP_SITE_SUPPORT"
click div "Instructions"
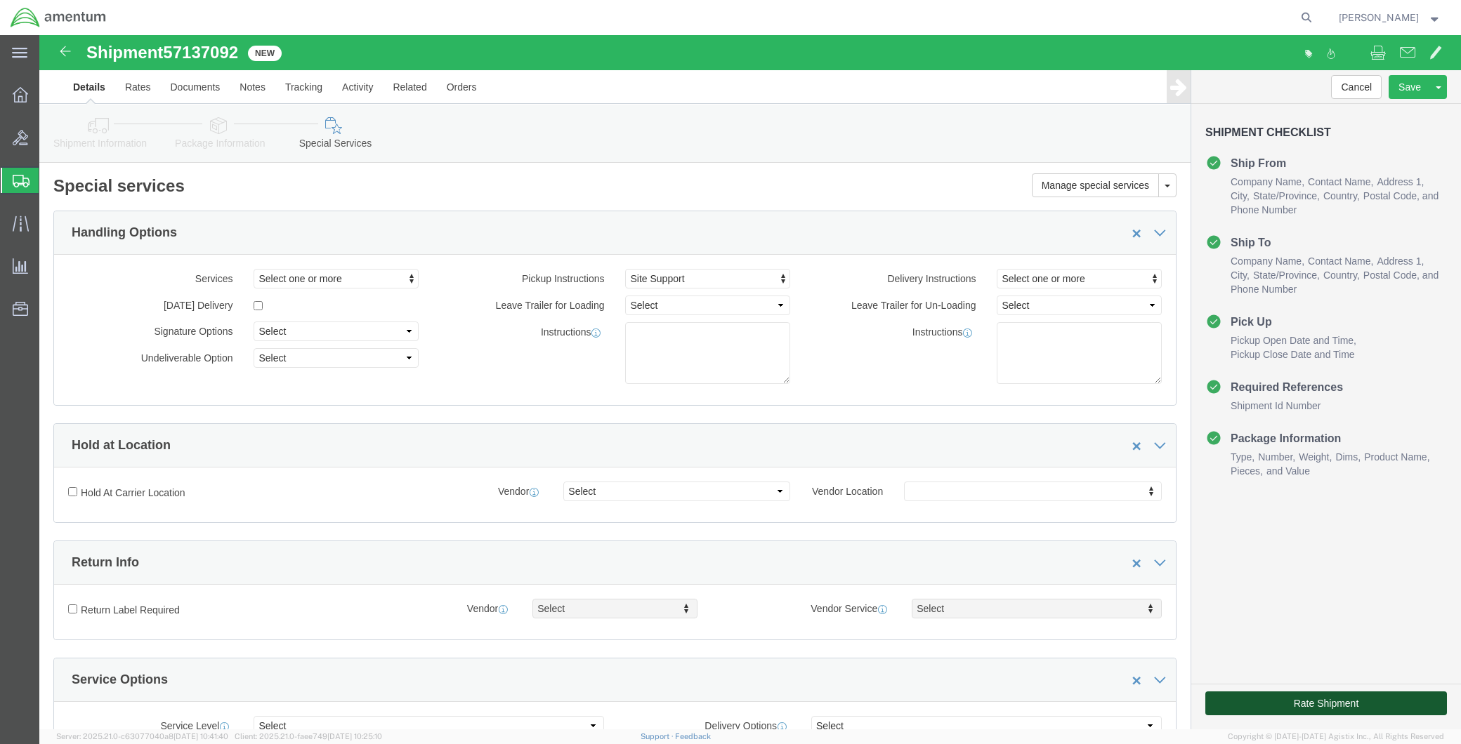
click button "Rate Shipment"
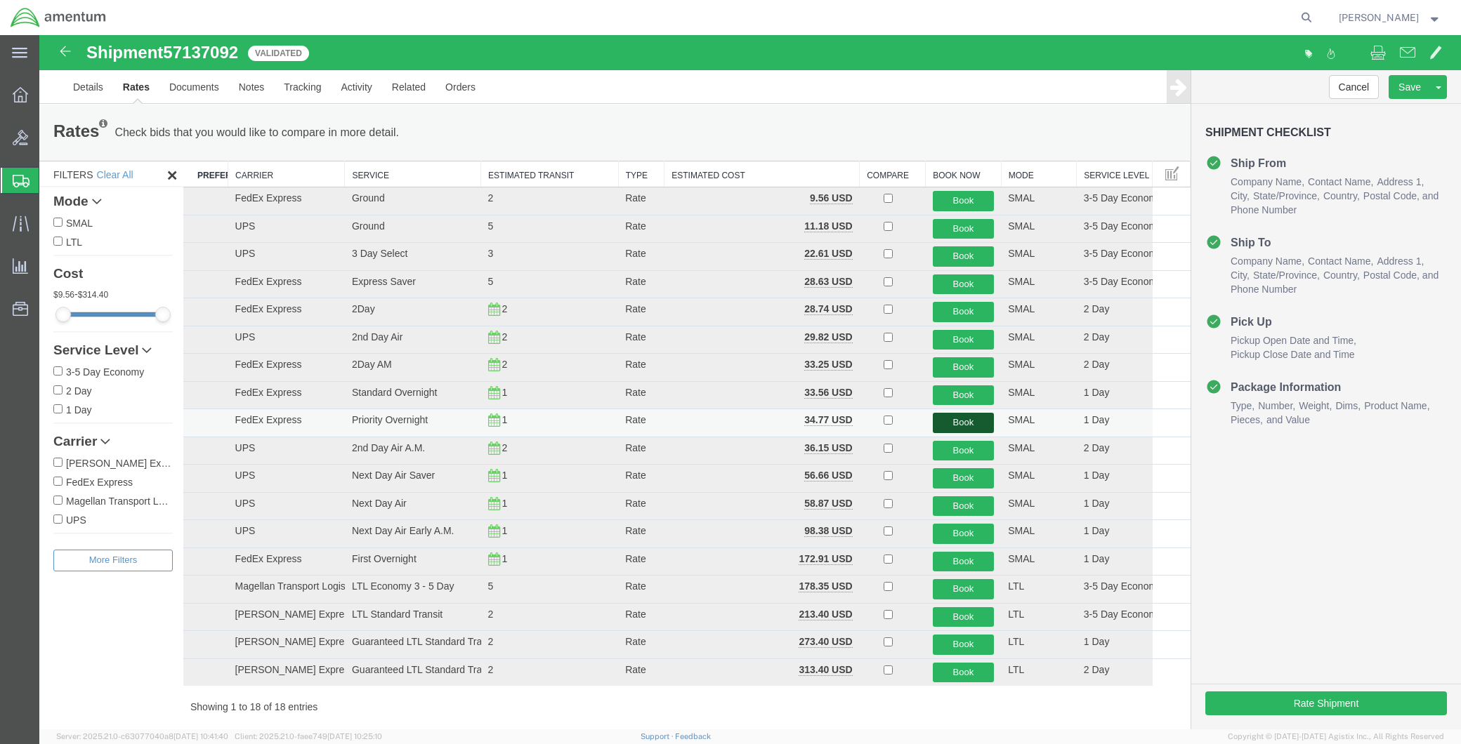
click at [973, 419] on button "Book" at bounding box center [964, 423] width 62 height 20
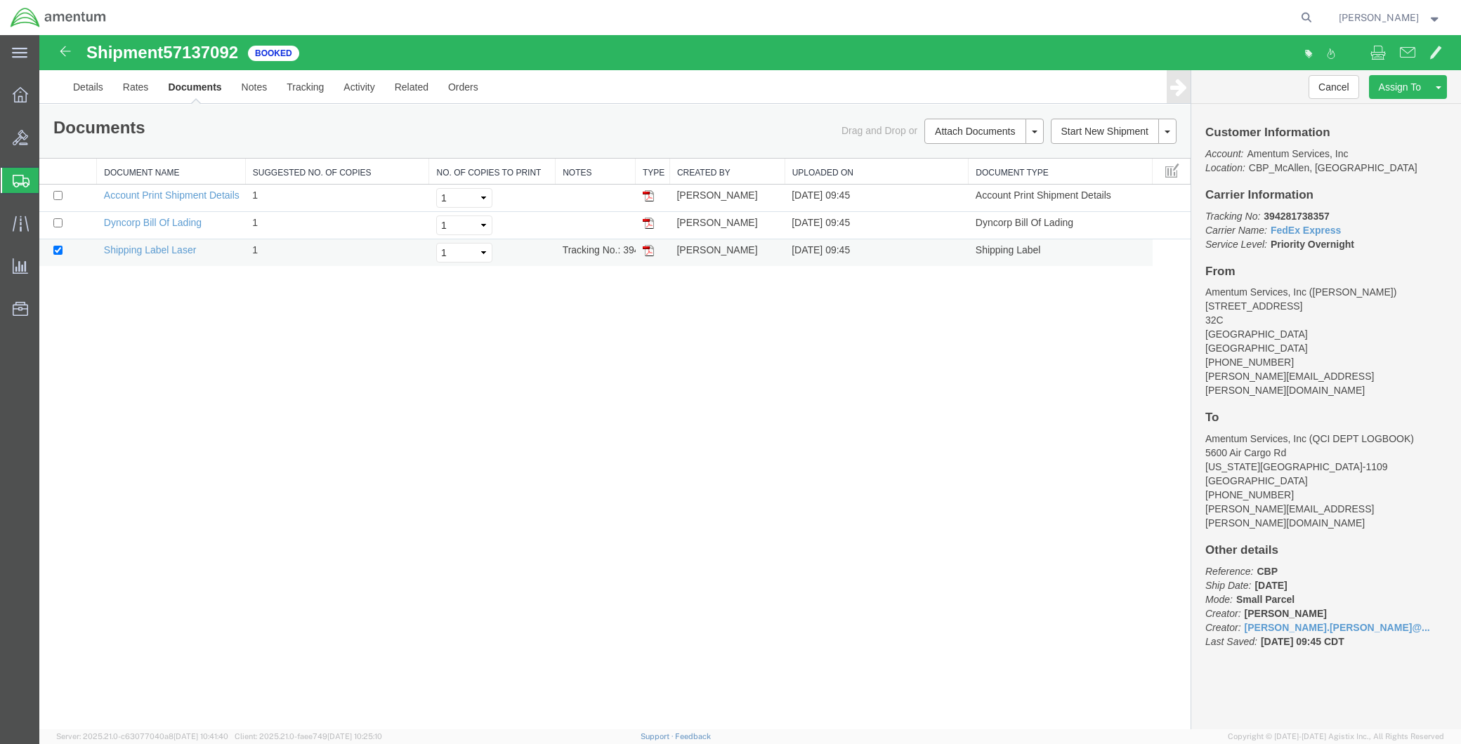
click at [647, 247] on img at bounding box center [648, 250] width 11 height 11
drag, startPoint x: 1345, startPoint y: 209, endPoint x: 1263, endPoint y: 211, distance: 82.2
click at [1263, 211] on p "Tracking No: 394281738357 Carrier Name: FedEx Express FedEx Express Service Lev…" at bounding box center [1326, 230] width 242 height 42
copy b "394281738357"
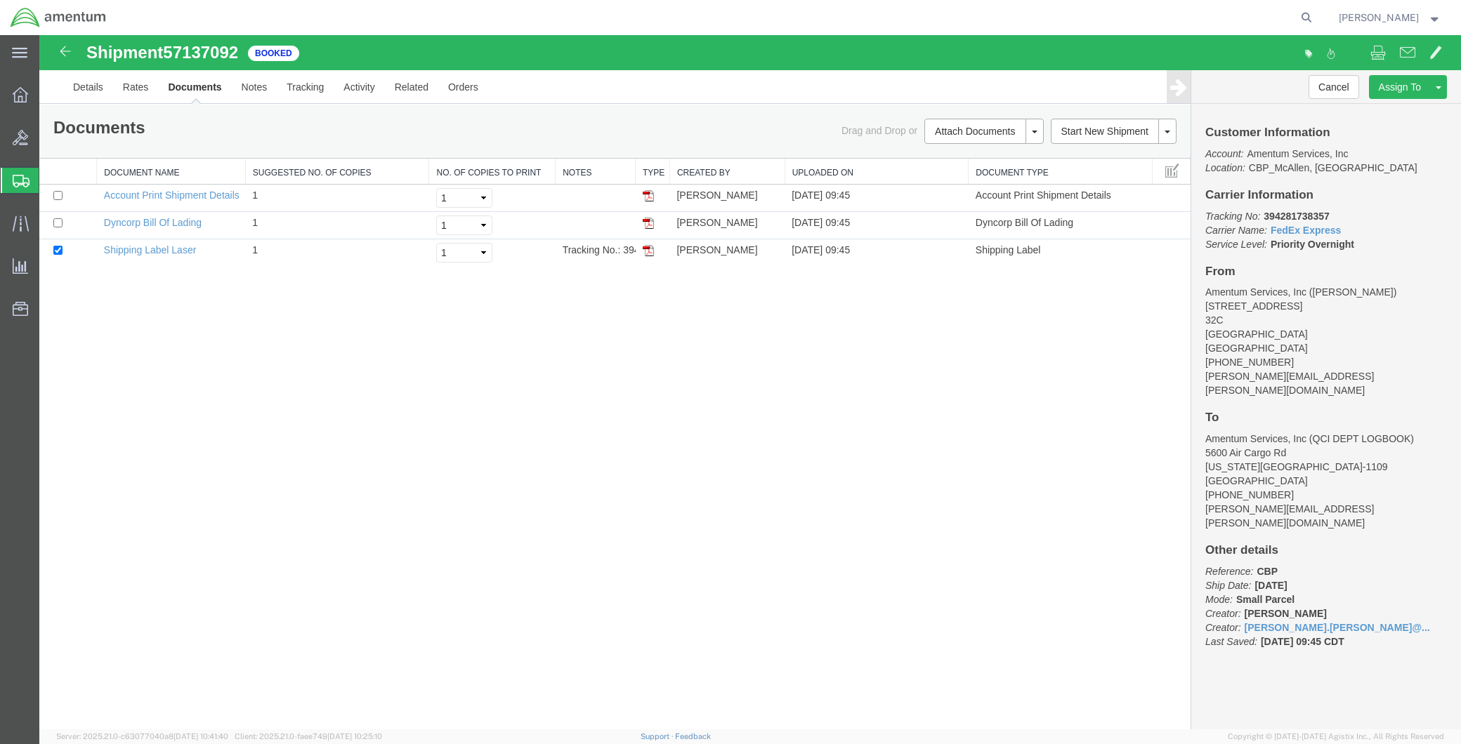
click at [1408, 362] on address "Amentum Services, Inc ([PERSON_NAME]) [STREET_ADDRESS] [PHONE_NUMBER] [PERSON_N…" at bounding box center [1326, 341] width 242 height 112
click at [90, 88] on link "Details" at bounding box center [88, 87] width 50 height 34
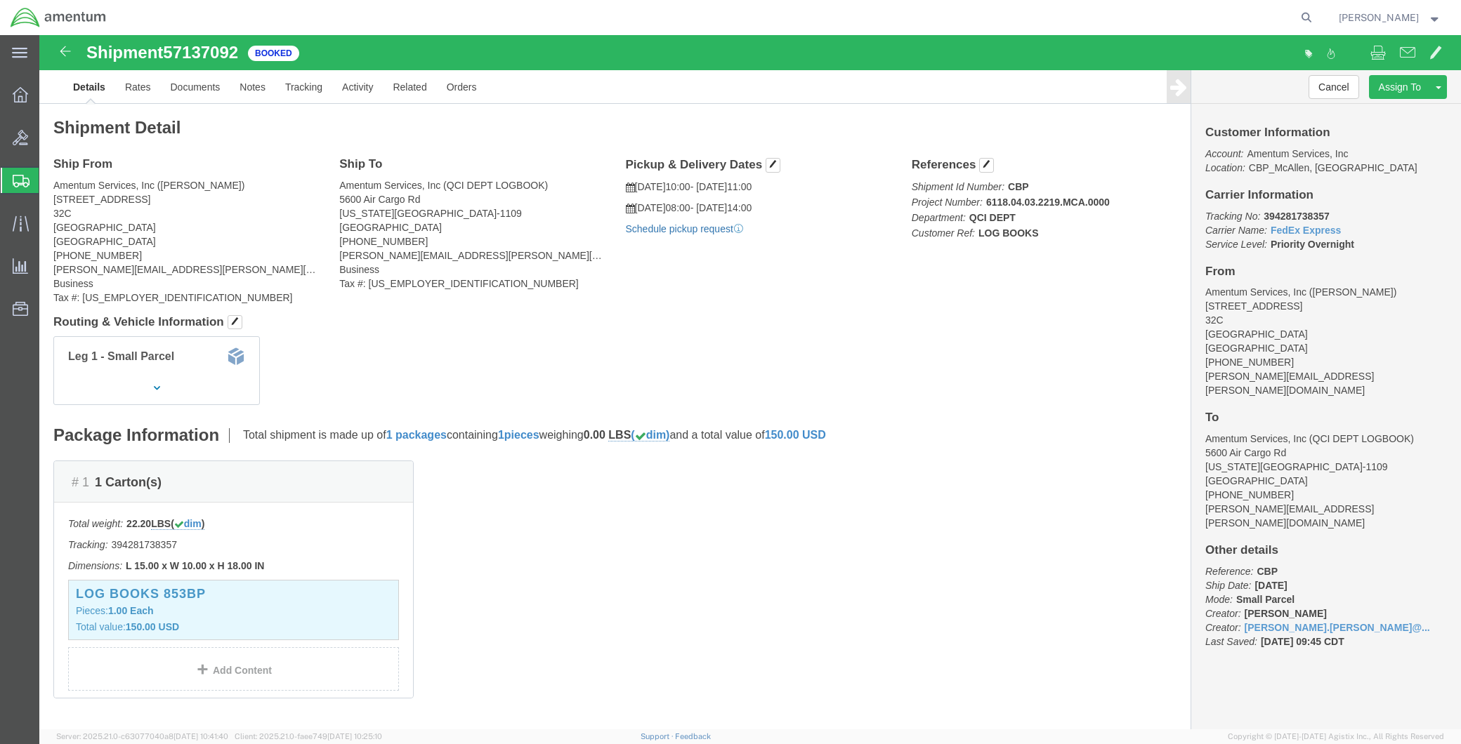
click link "Schedule pickup request"
click link "Clone Shipment"
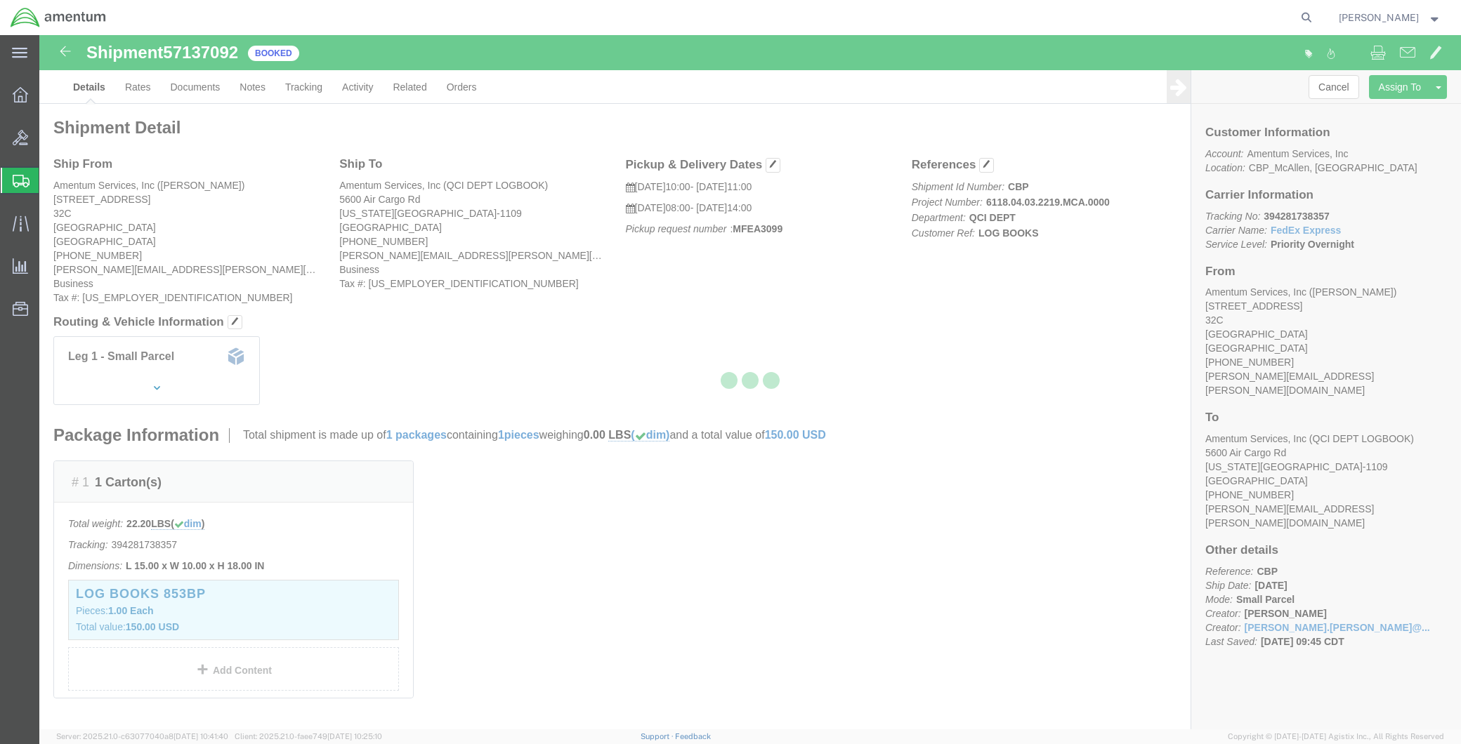
select select "49941"
select select "49916"
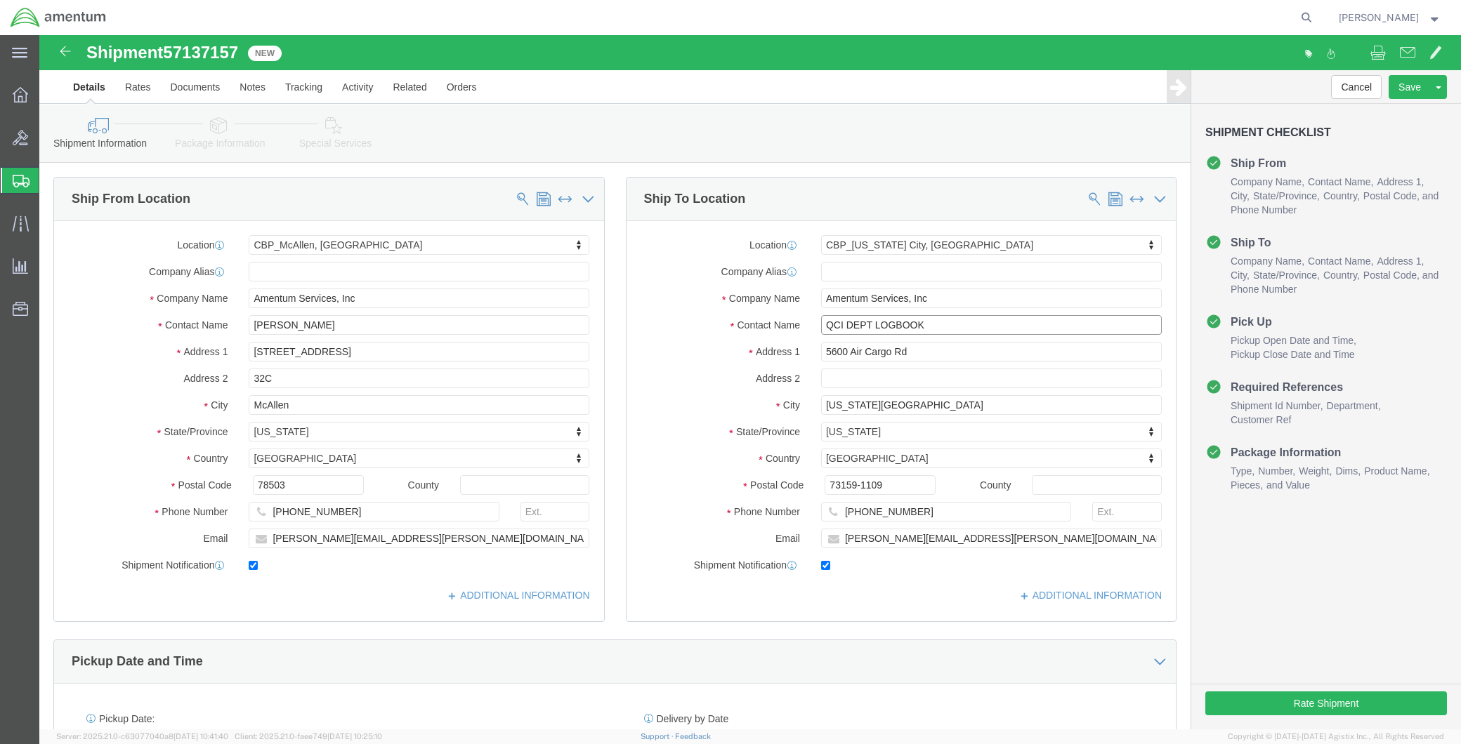
drag, startPoint x: 914, startPoint y: 289, endPoint x: 724, endPoint y: 289, distance: 190.3
click div "Contact Name QCI DEPT LOGBOOK"
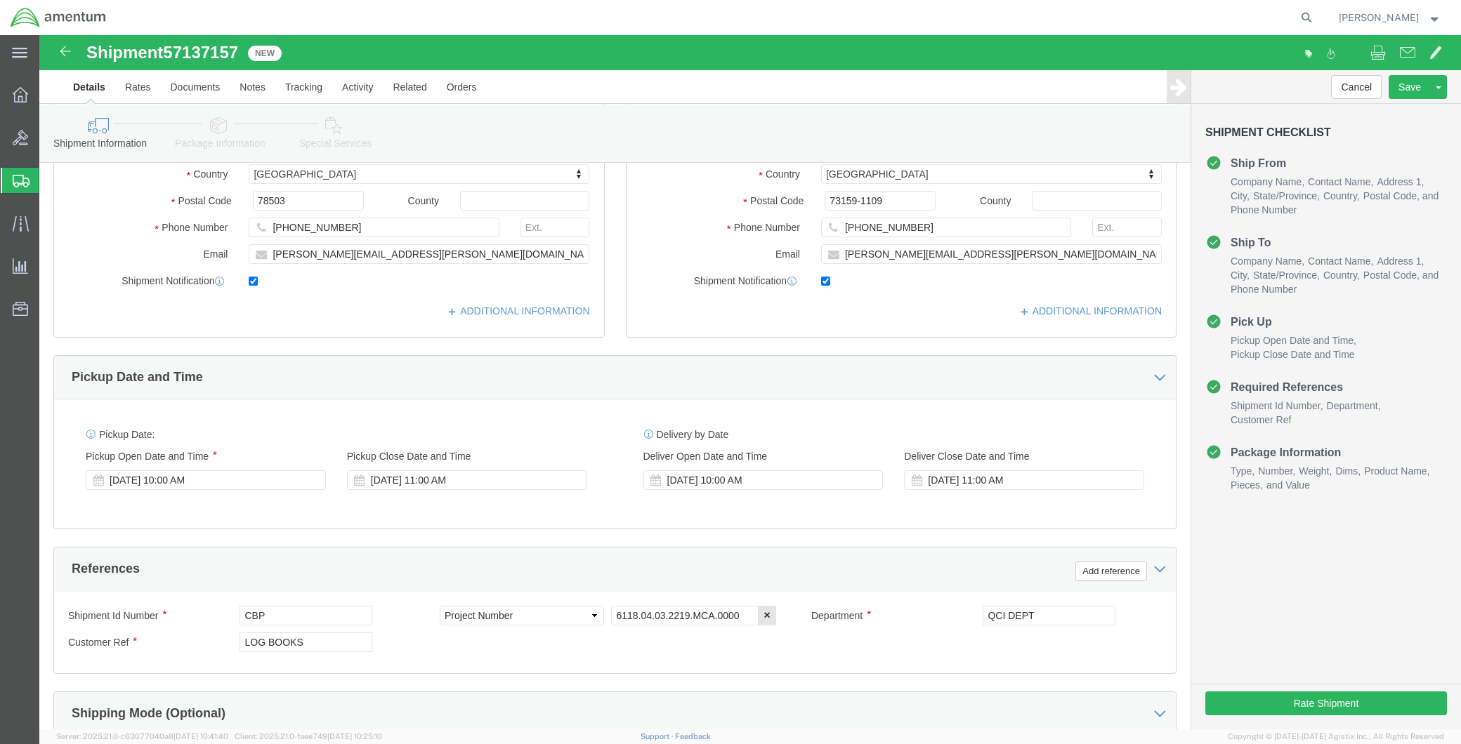
scroll to position [312, 0]
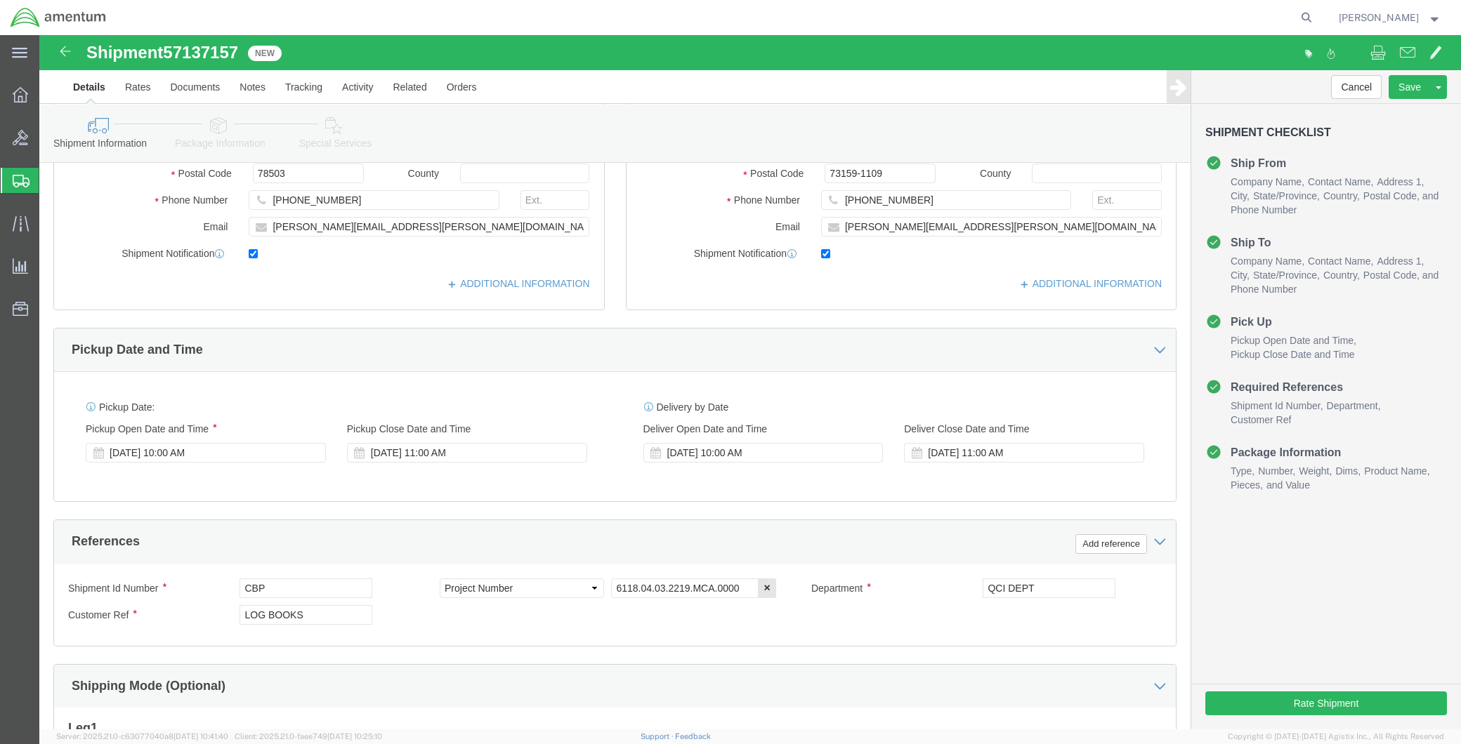
type input "SUPPY DEPT"
drag, startPoint x: 991, startPoint y: 556, endPoint x: 912, endPoint y: 562, distance: 78.9
click div "Department QCI DEPT"
type input "PART"
drag, startPoint x: 294, startPoint y: 584, endPoint x: 142, endPoint y: 581, distance: 151.7
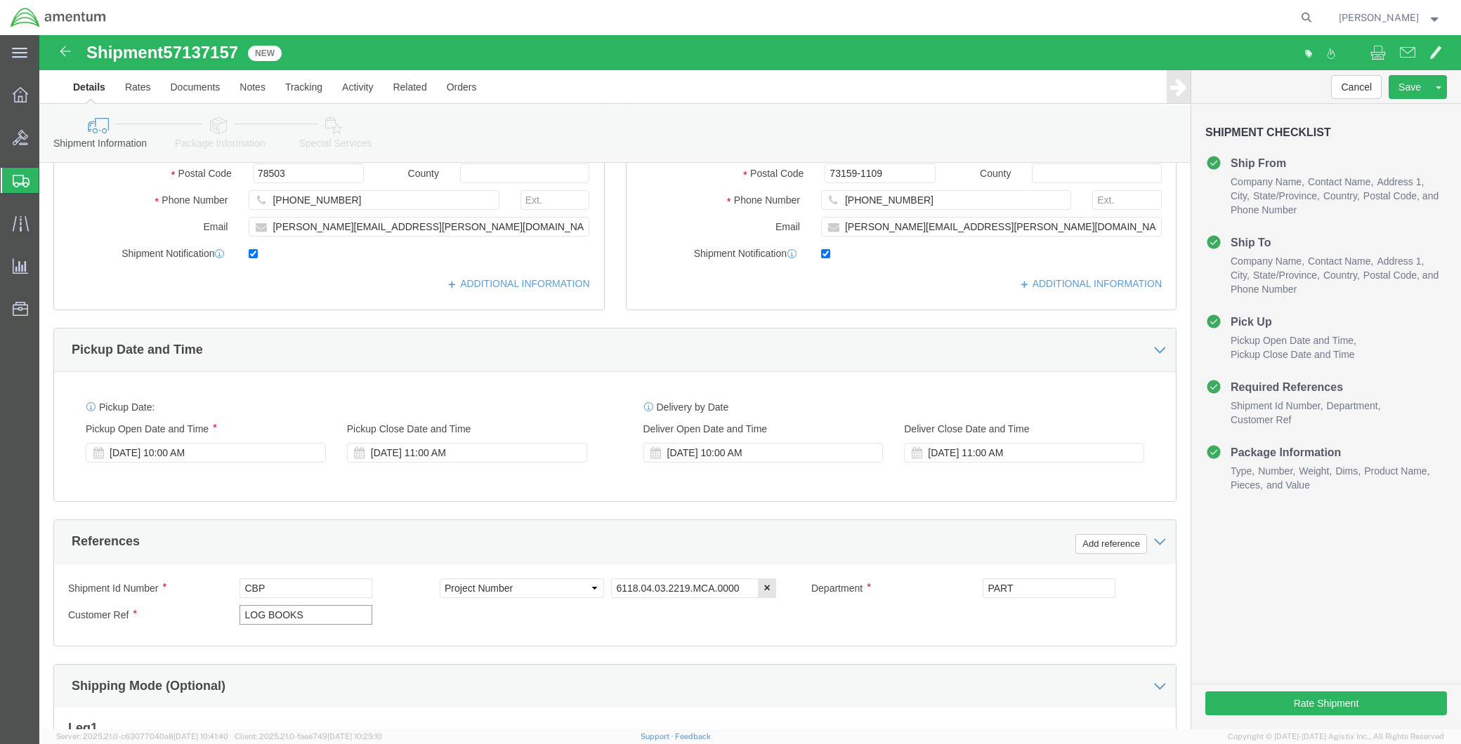
click div "Customer Ref LOG BOOKS"
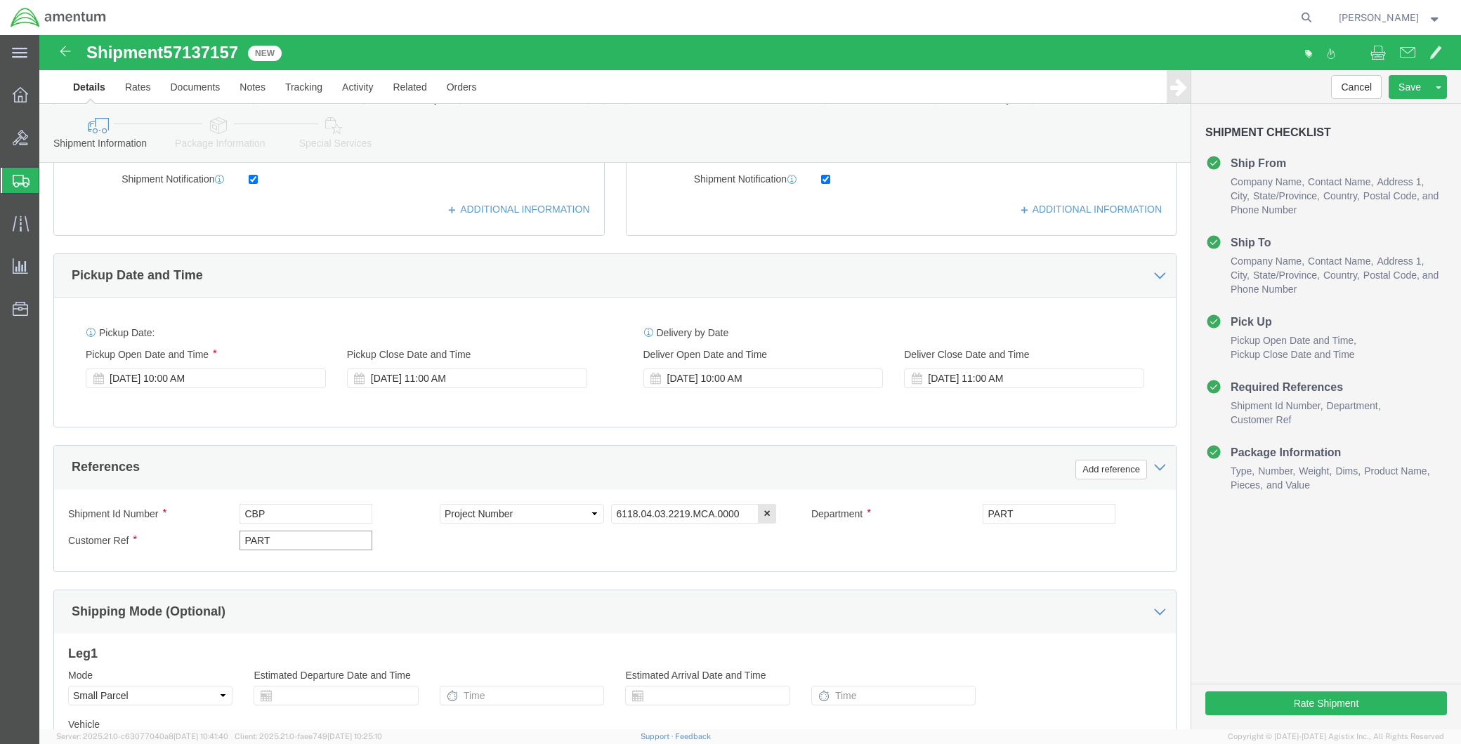
scroll to position [544, 0]
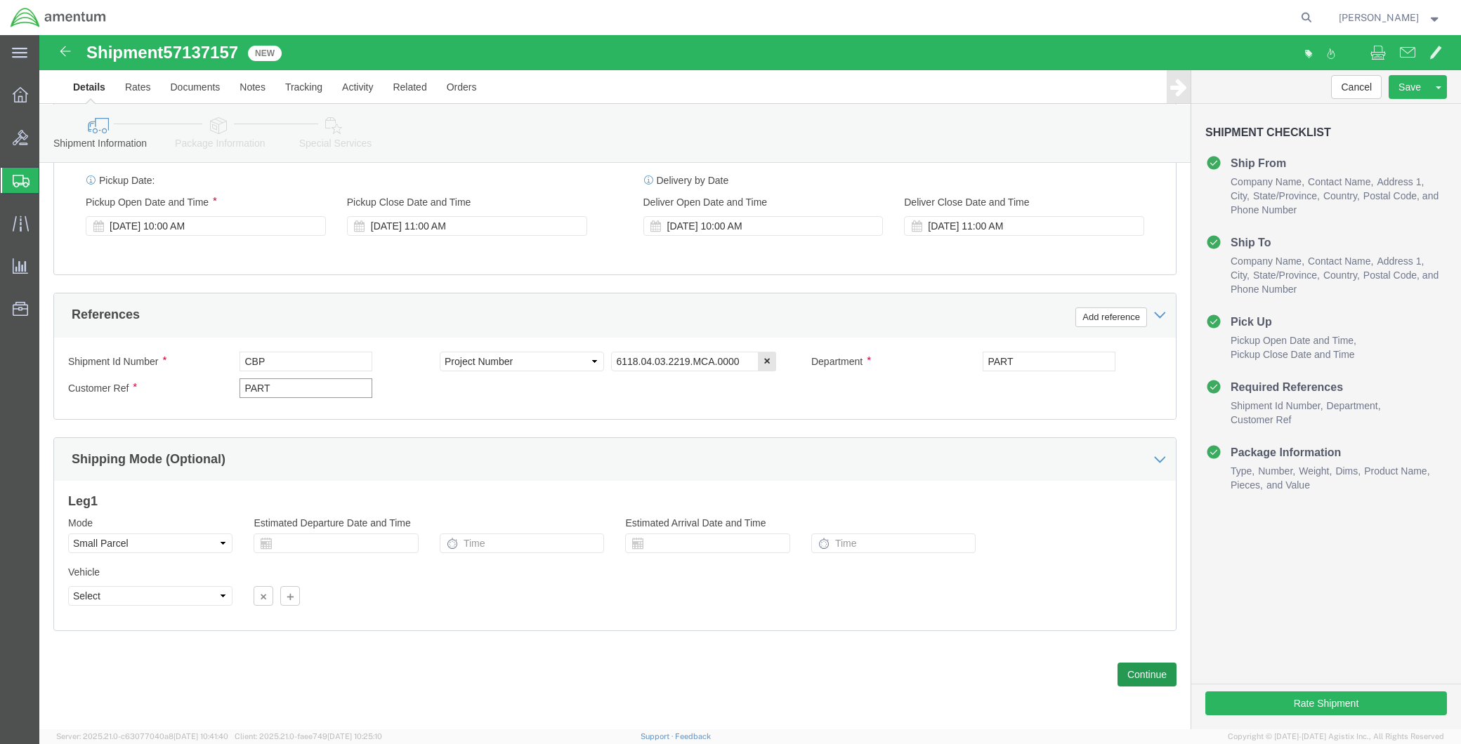
type input "PART"
click button "Continue"
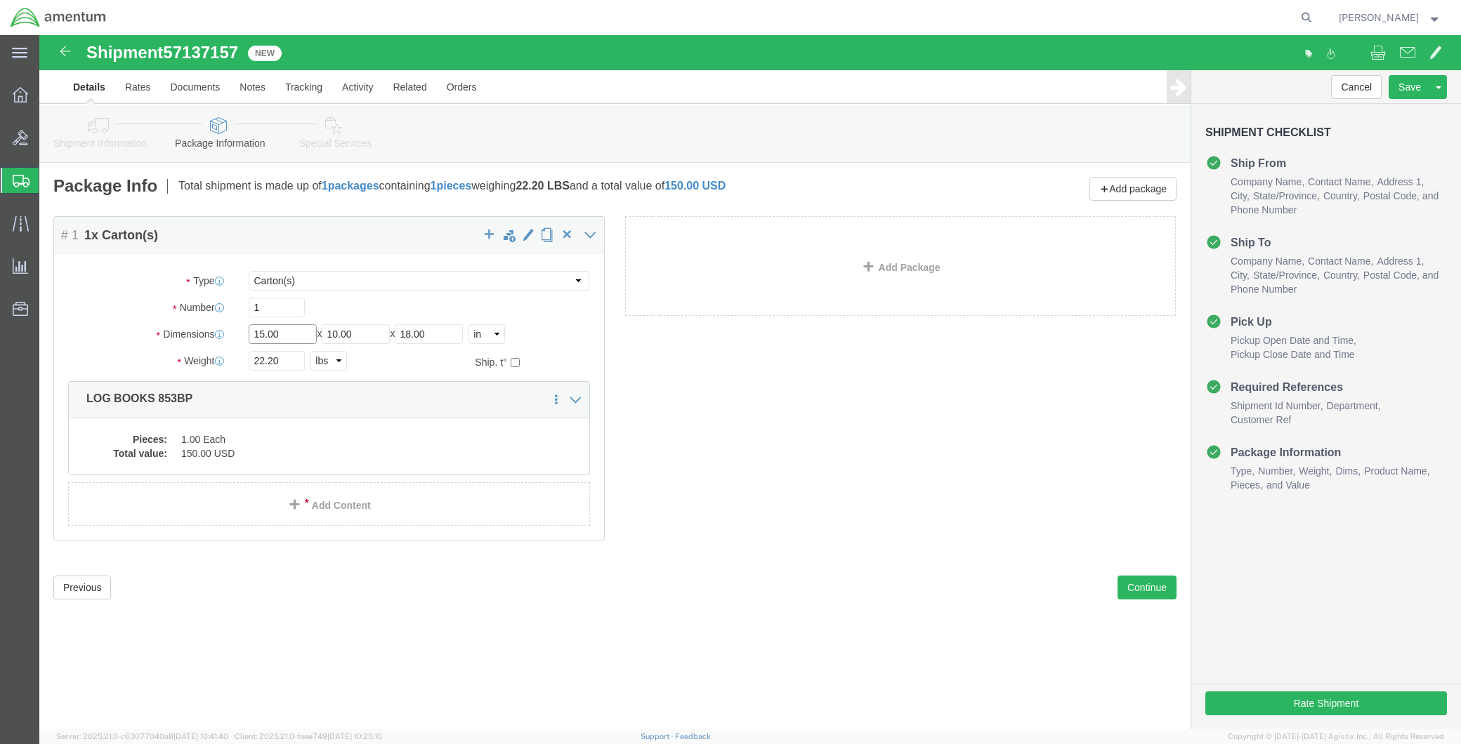
drag, startPoint x: 239, startPoint y: 297, endPoint x: 144, endPoint y: 301, distance: 95.6
click div "Dimensions Length 15.00 x Width 10.00 x Height 18.00 Select cm ft in"
type input "15"
type input "5"
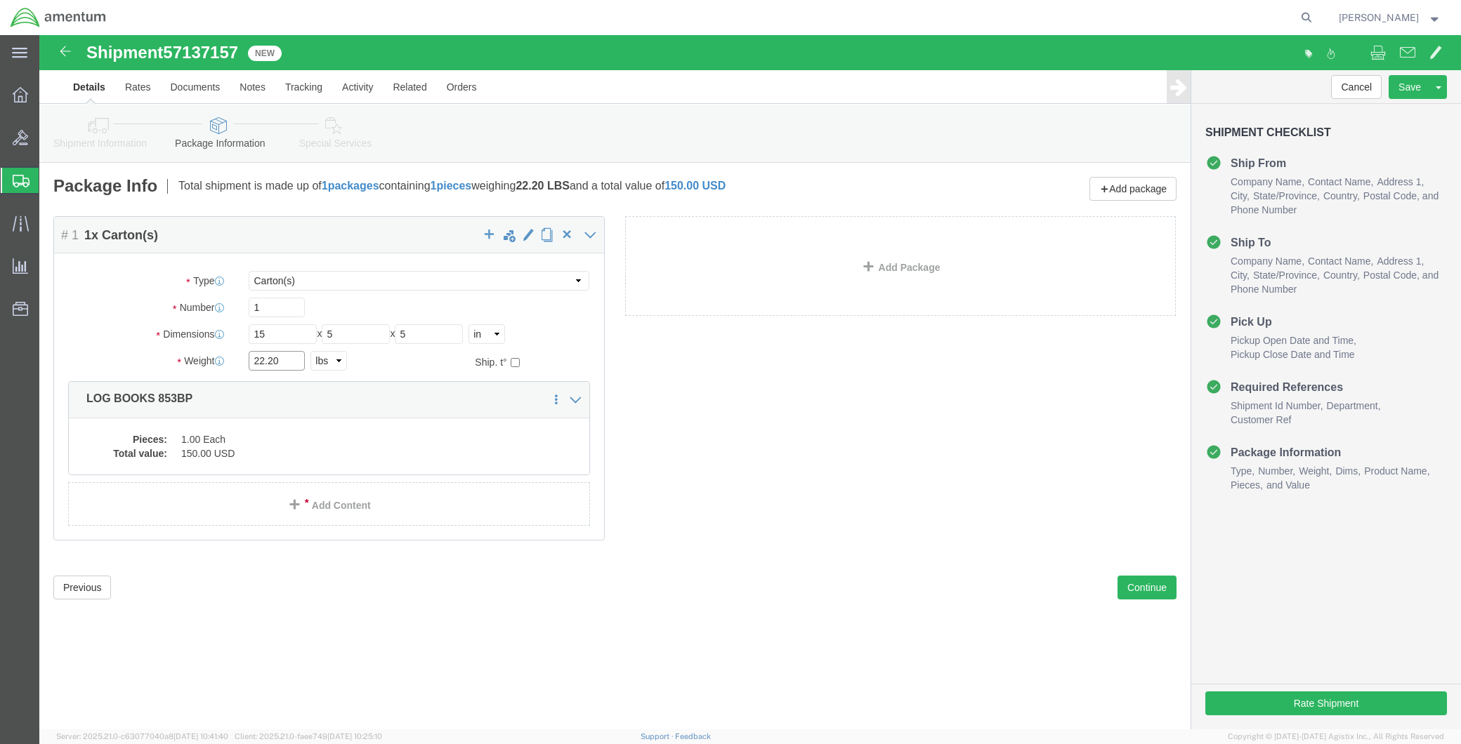
type input "2"
type input "1"
drag, startPoint x: 839, startPoint y: 474, endPoint x: 780, endPoint y: 515, distance: 72.1
click div "Package Content # 1 1 x Carton(s) Package Type Select Bale(s) Basket(s) Bolt(s)…"
click div "Pieces: 1.00 Each Total value: 150.00 USD"
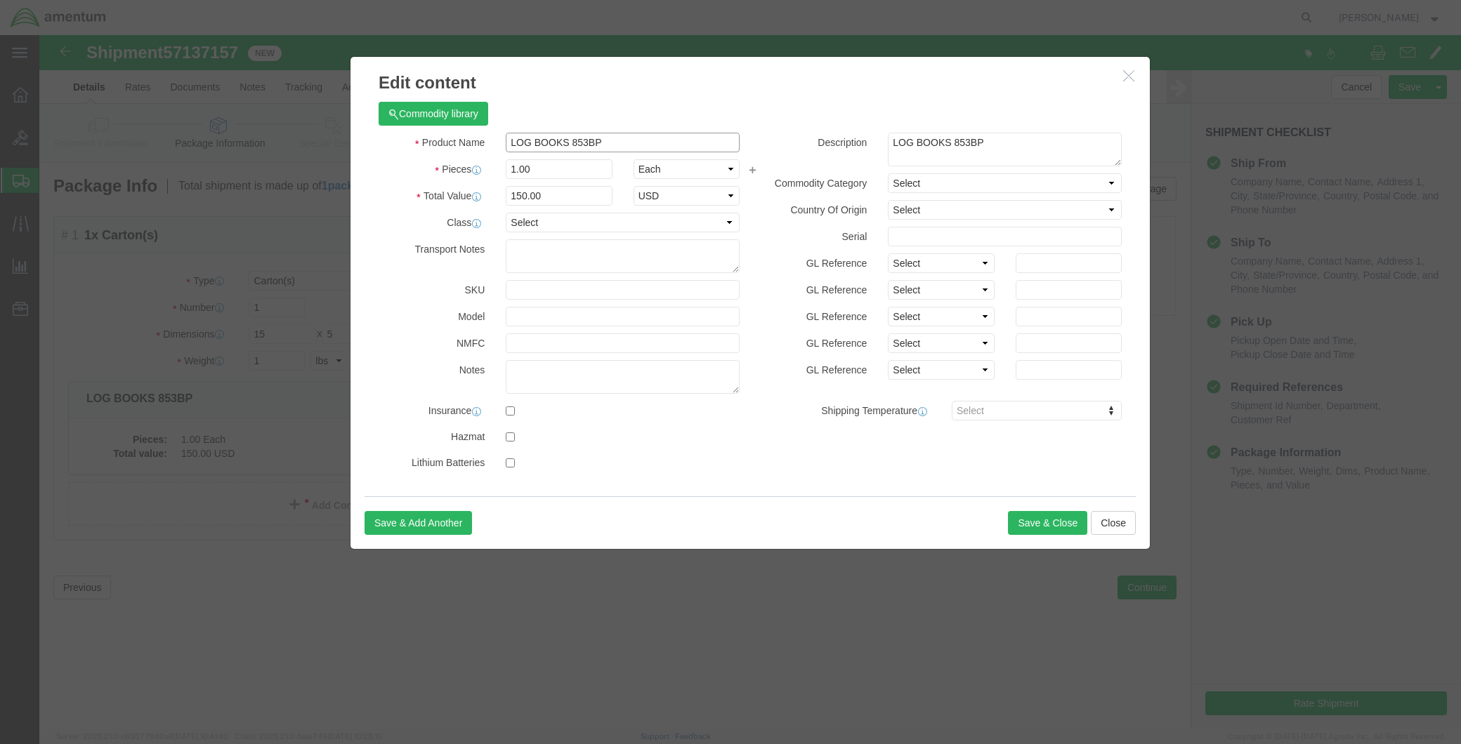
drag, startPoint x: 584, startPoint y: 110, endPoint x: 455, endPoint y: 110, distance: 129.2
click div "Product Name LOG BOOKS 853BP"
type input "FILTER KIT OIL"
drag, startPoint x: 968, startPoint y: 114, endPoint x: 767, endPoint y: 98, distance: 201.5
click div "Description LOG BOOKS 853BP"
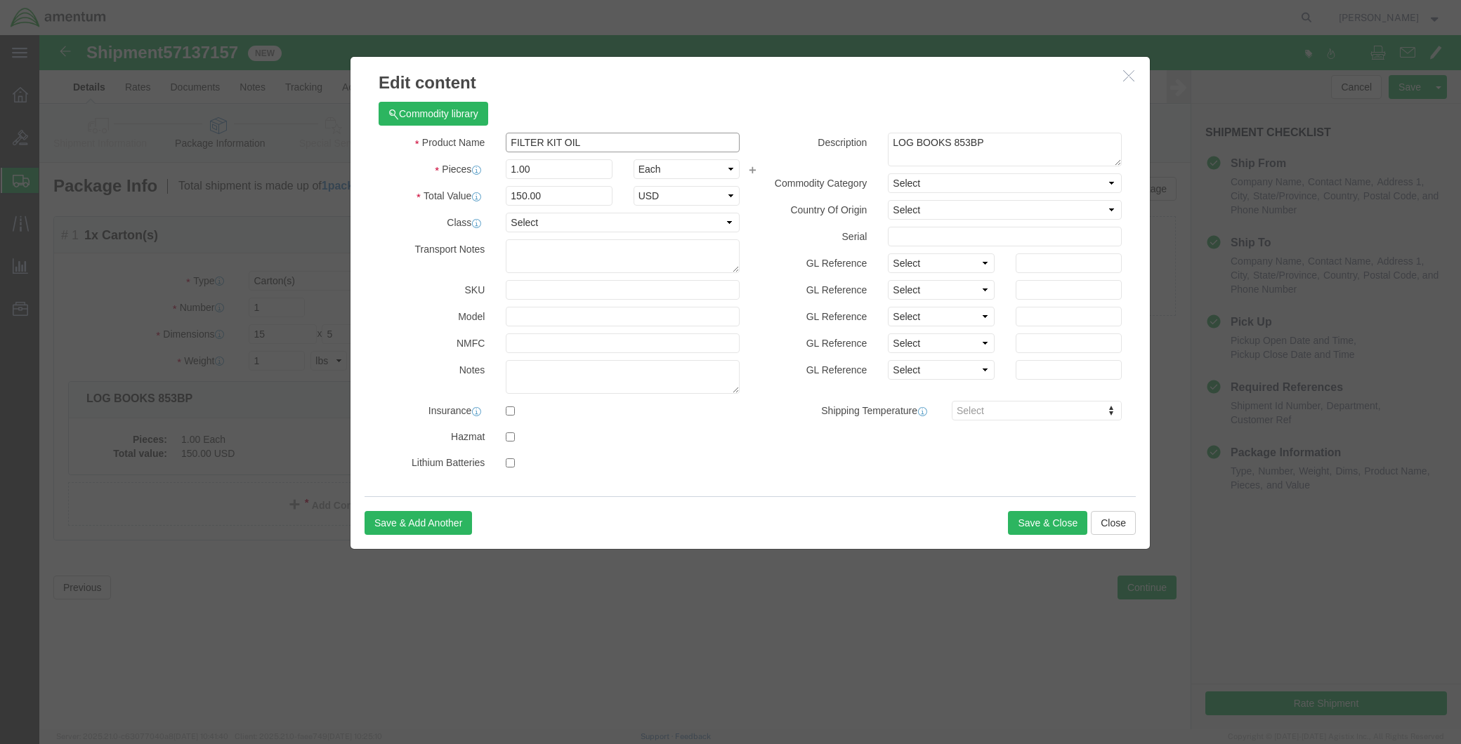
drag, startPoint x: 565, startPoint y: 104, endPoint x: 421, endPoint y: 110, distance: 144.8
click div "Product Name FILTER KIT OIL FILTER"
click textarea "LOG BOOKS 853BP"
drag, startPoint x: 969, startPoint y: 107, endPoint x: 750, endPoint y: 109, distance: 219.1
click div "Description LOG BOOKS 853BP"
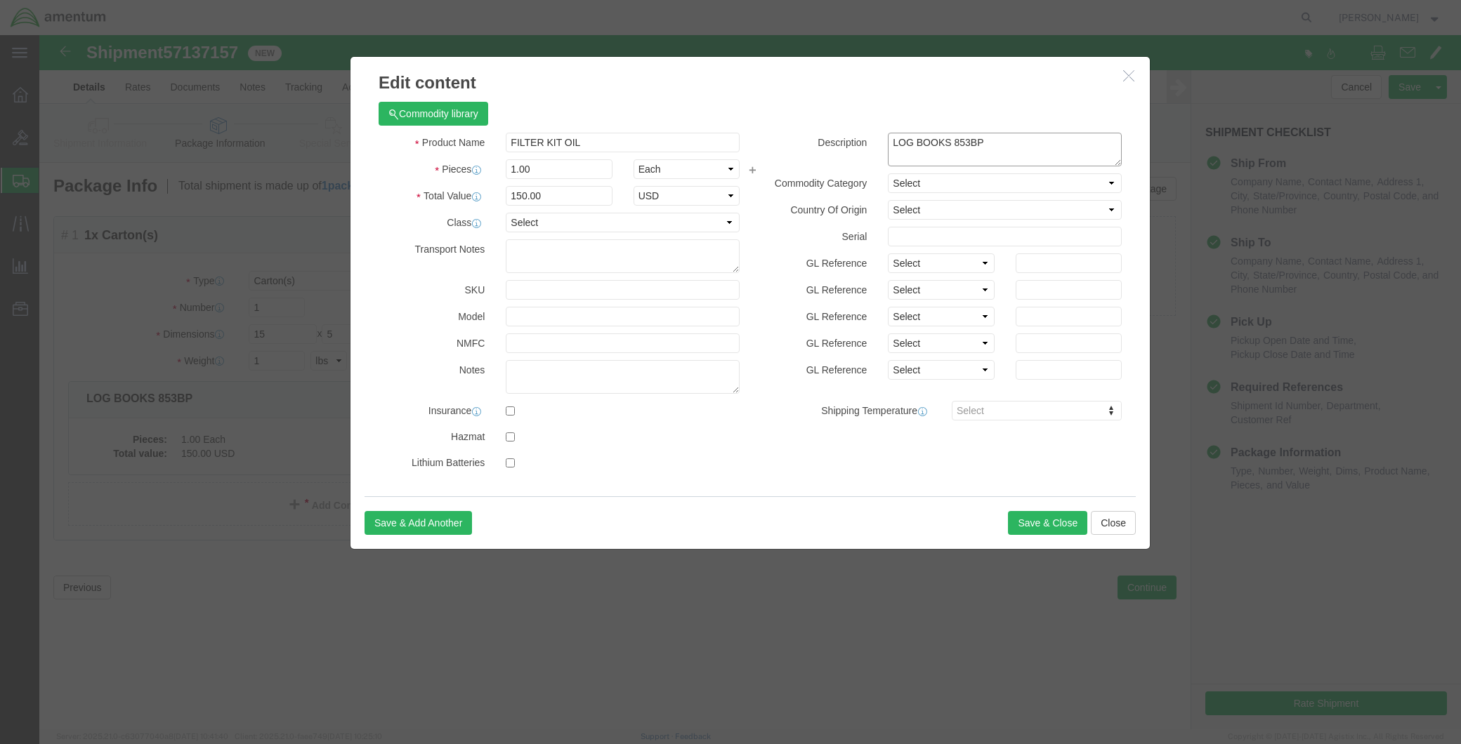
paste textarea "FILTER KIT OIL"
type textarea "FILTER KIT OIL PART 1742510-01"
drag, startPoint x: 522, startPoint y: 158, endPoint x: 472, endPoint y: 158, distance: 50.6
click input "150.00"
click button "Save & Close"
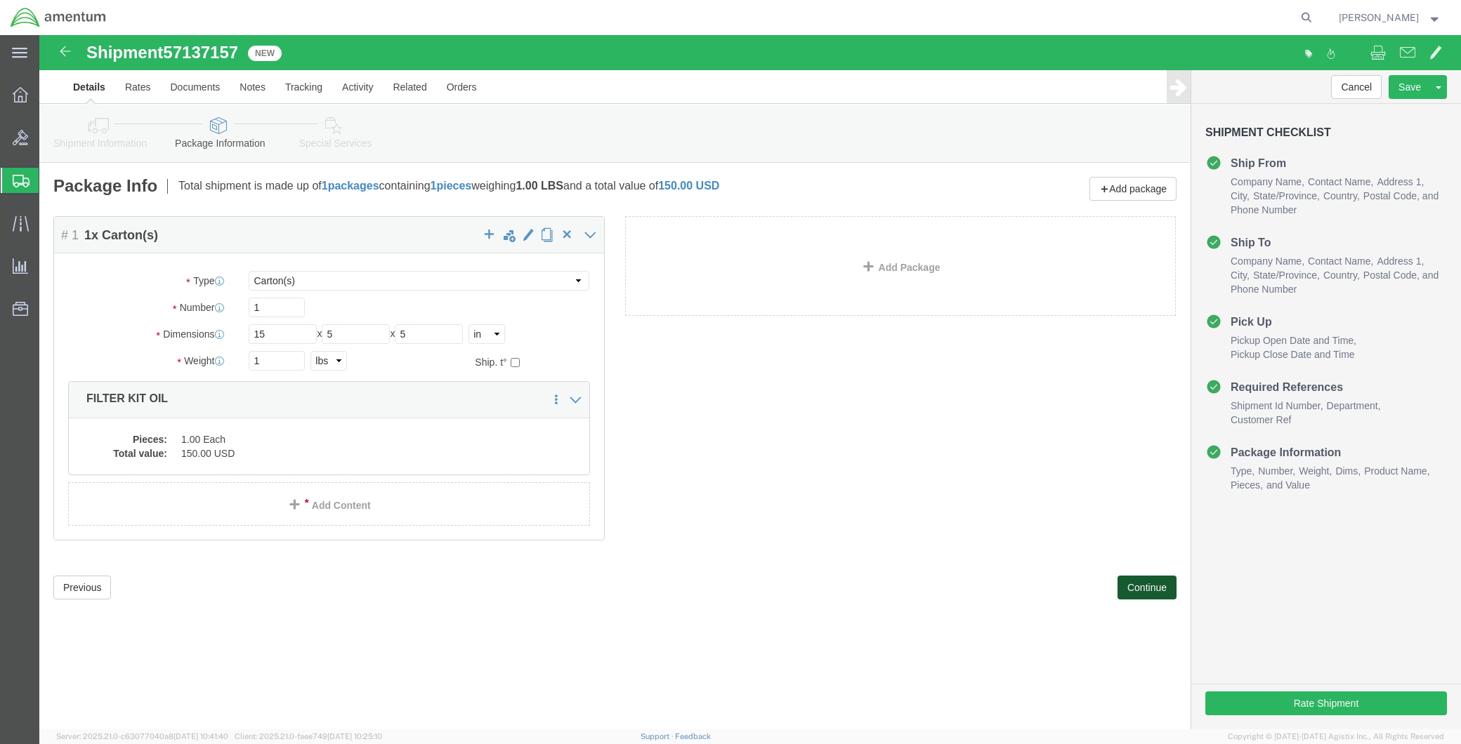
click button "Continue"
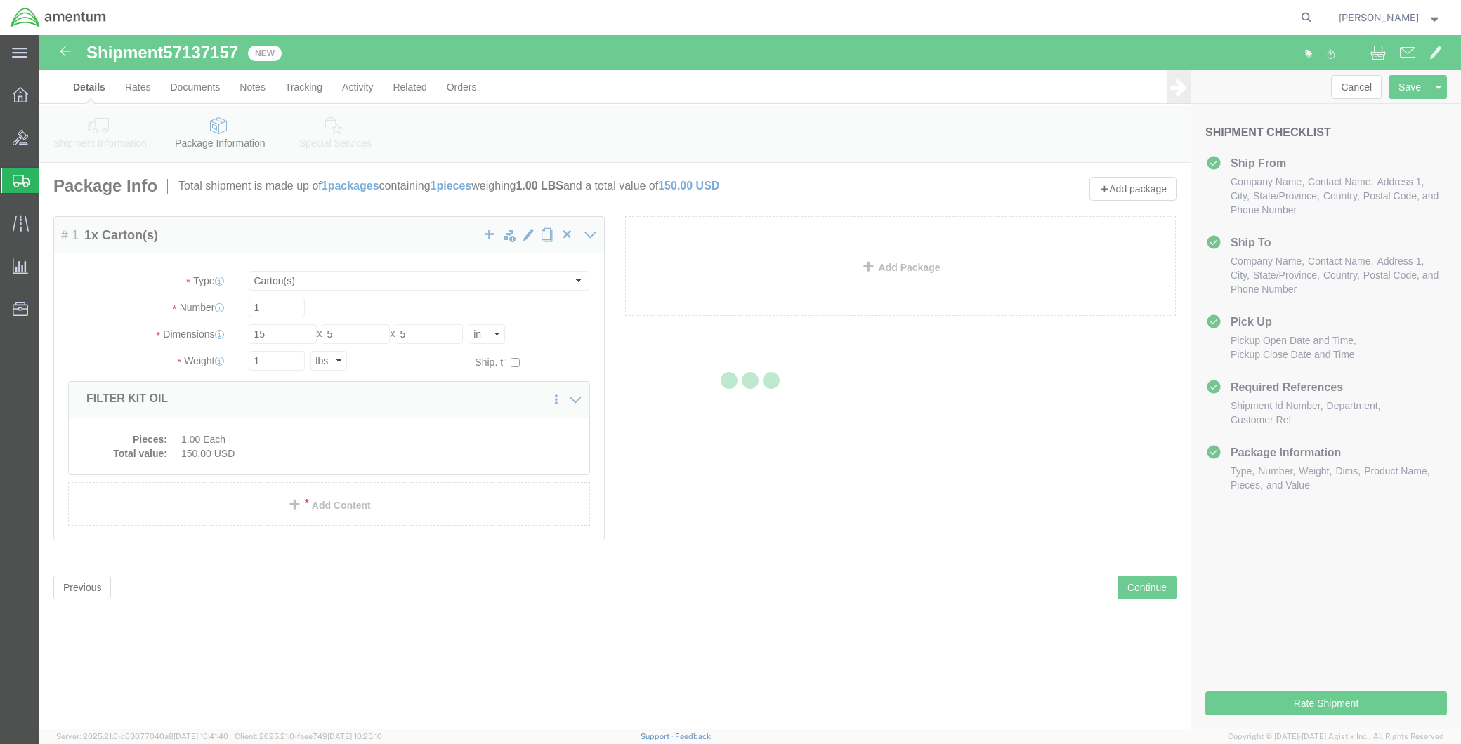
select select
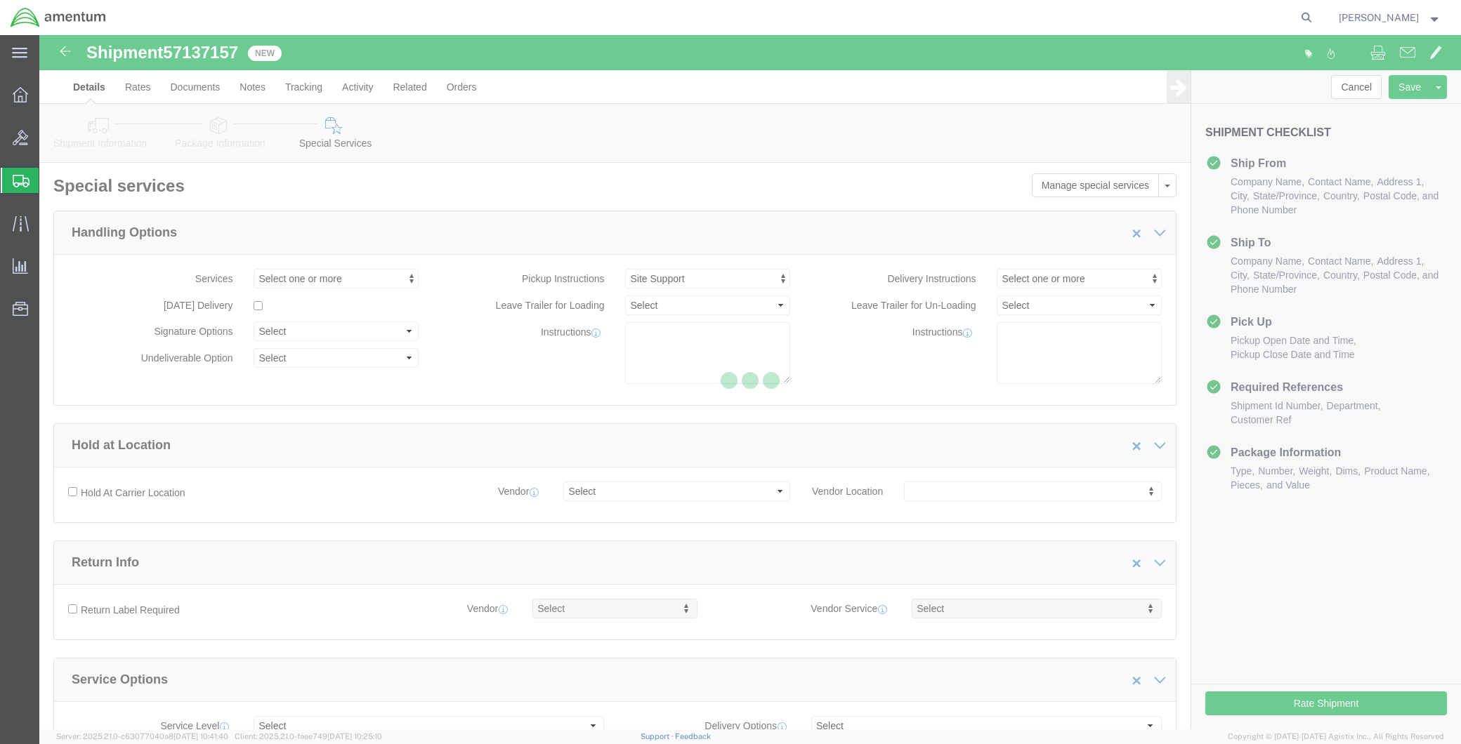
scroll to position [74, 0]
select select "COSTCENTER"
select select "DEPARTMENT"
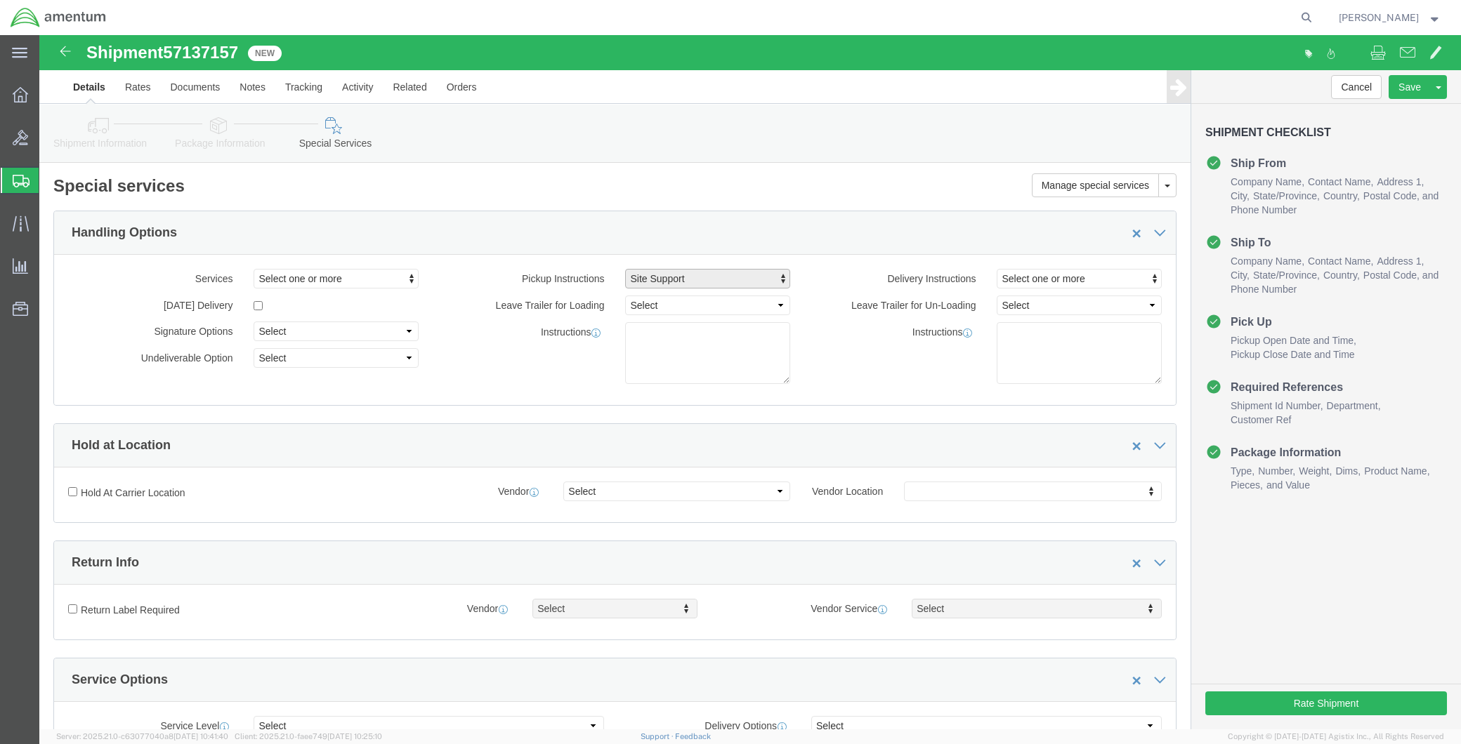
click span "Site Support"
click div "Delivery Instructions Select one or more Crane Required Delivery Limited Access…"
click span "Select one or more"
click span "Site Support"
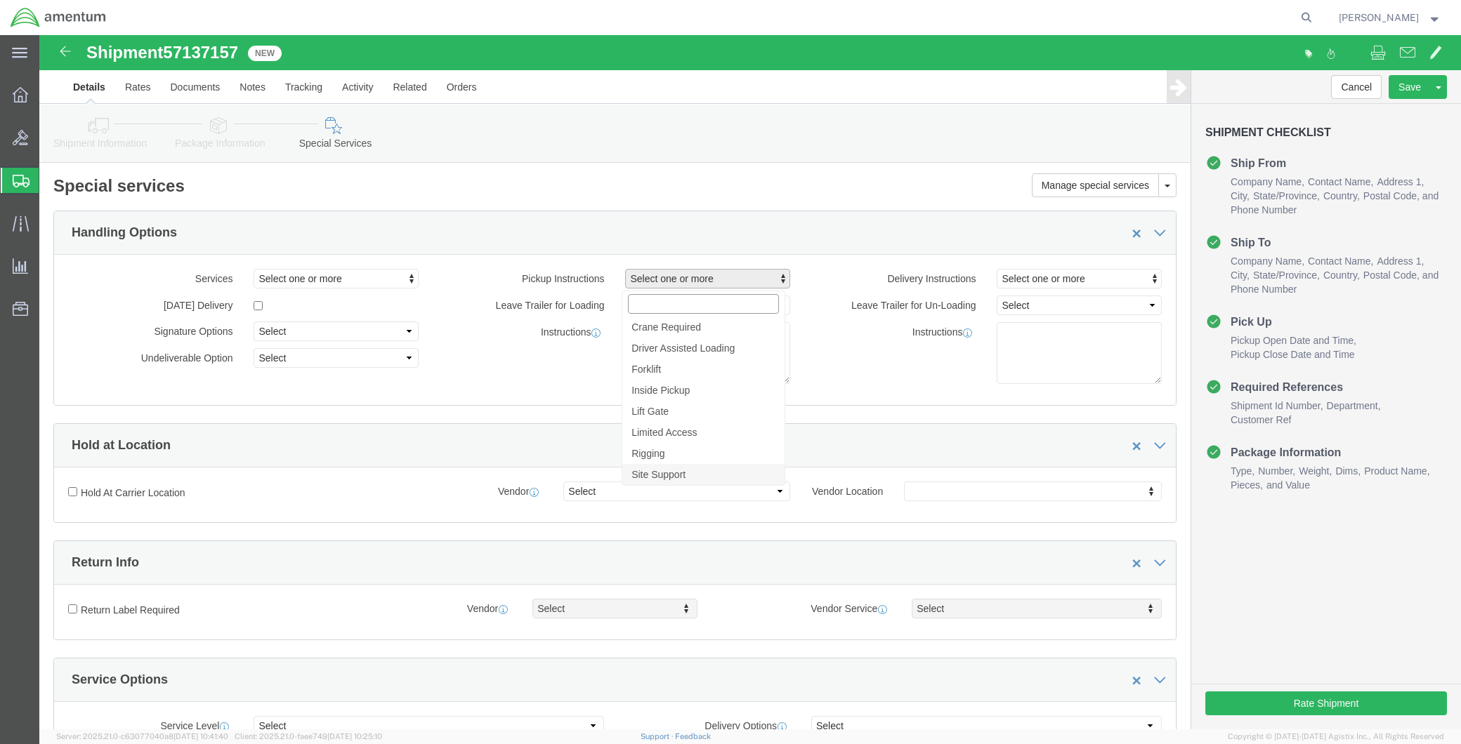
select select "PICKUP_SITE_SUPPORT"
click div "Instructions"
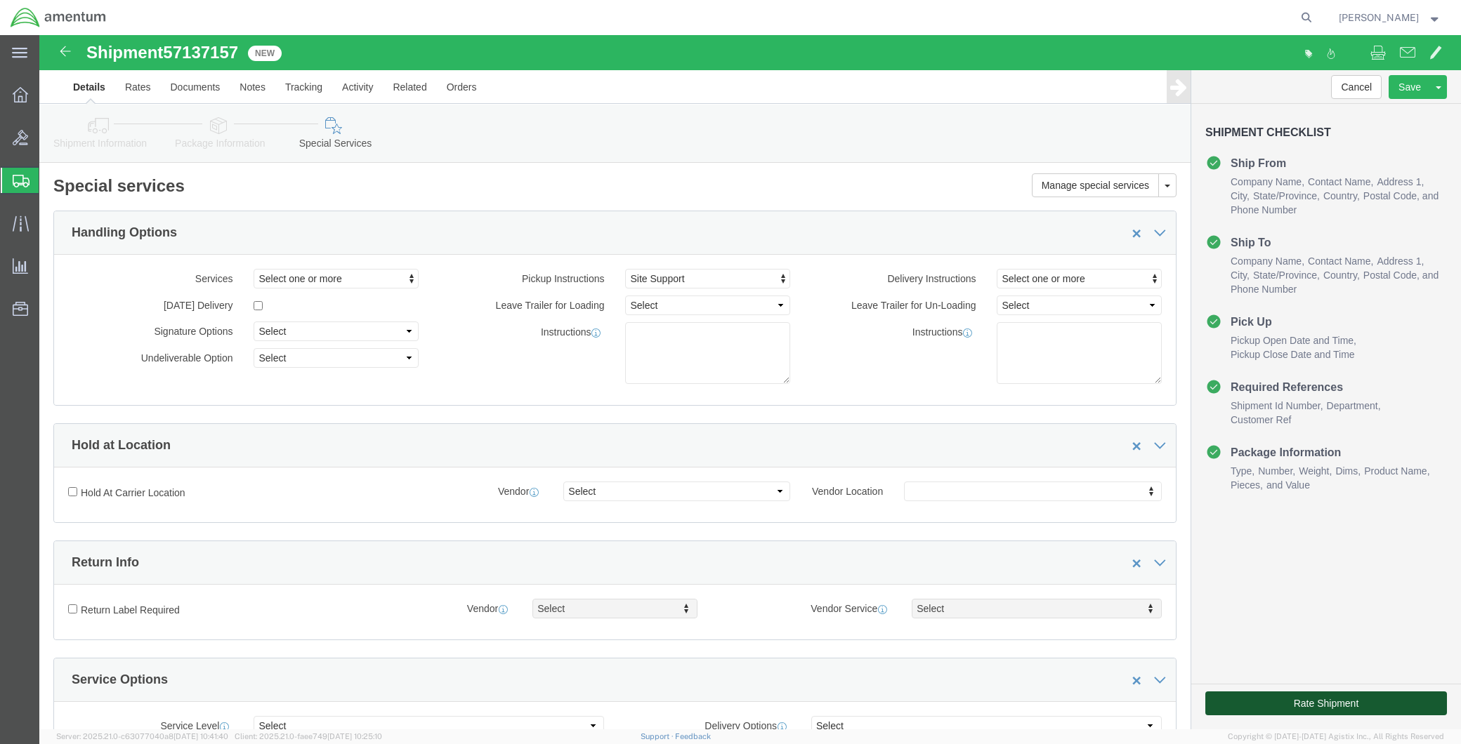
click button "Rate Shipment"
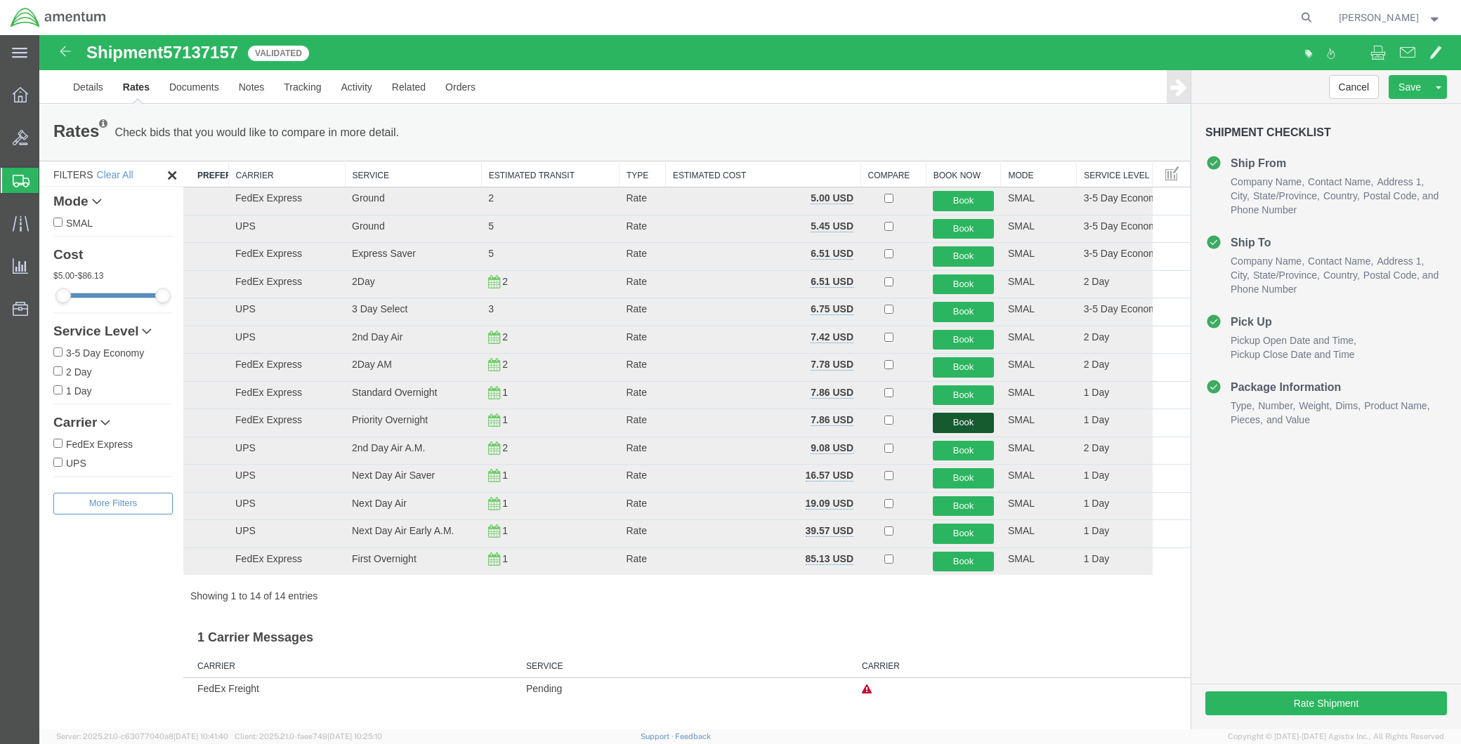
click at [962, 413] on button "Book" at bounding box center [963, 423] width 61 height 20
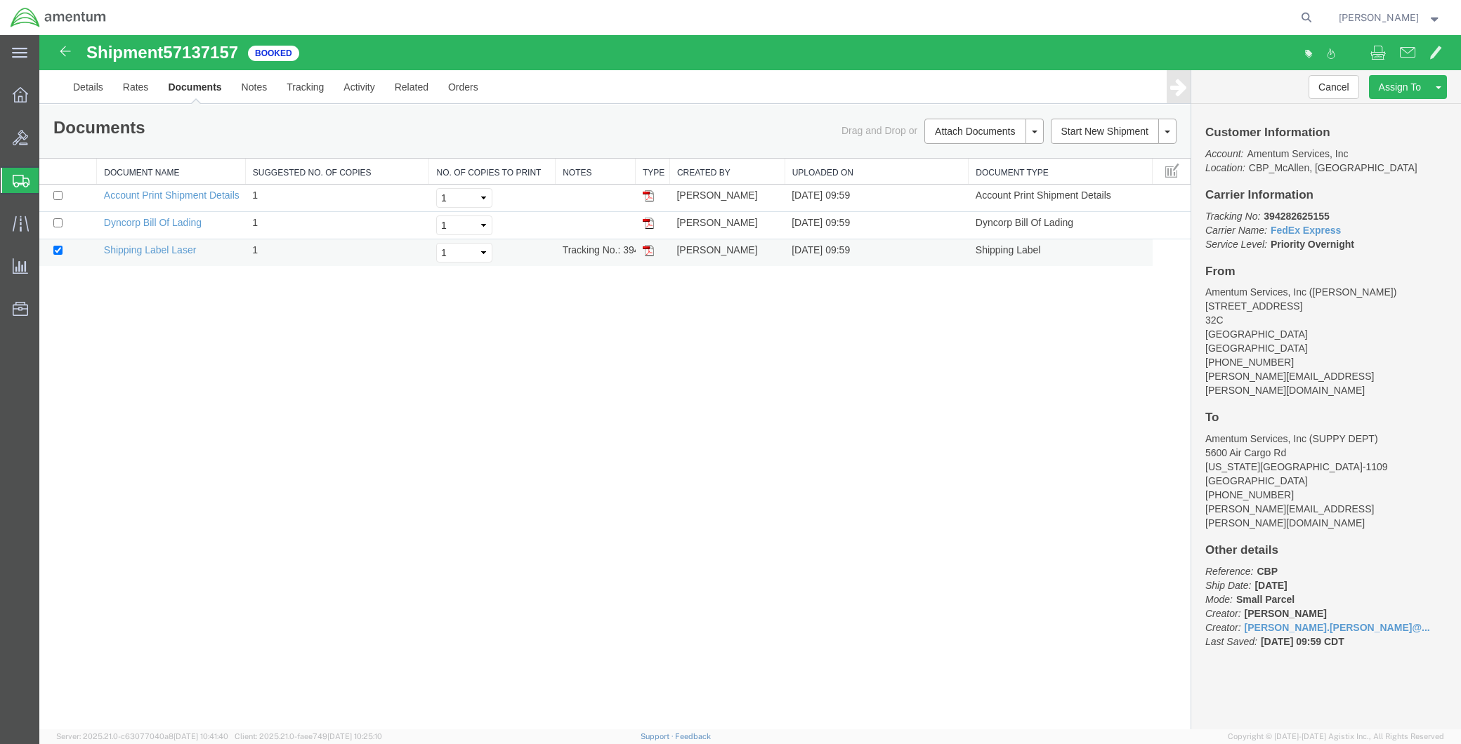
click at [646, 254] on img at bounding box center [648, 250] width 11 height 11
